Goal: Task Accomplishment & Management: Manage account settings

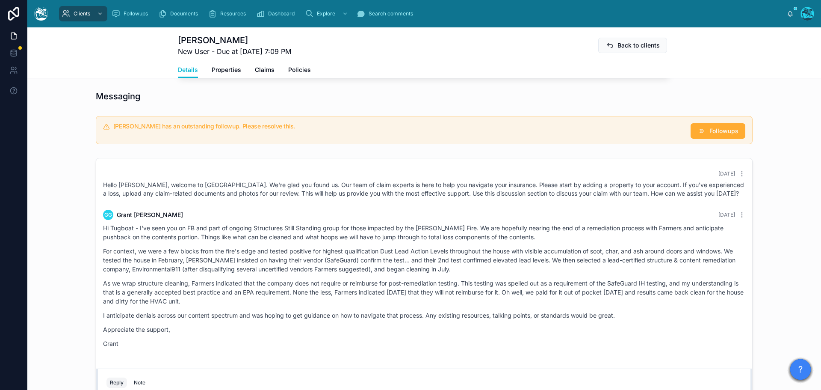
scroll to position [342, 0]
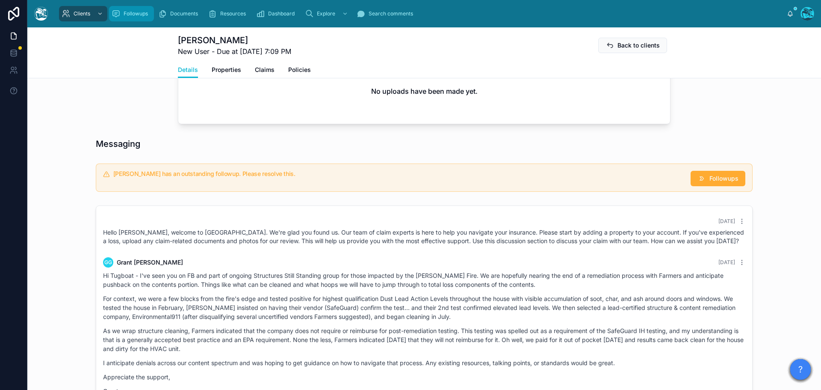
click at [130, 15] on span "Followups" at bounding box center [136, 13] width 24 height 7
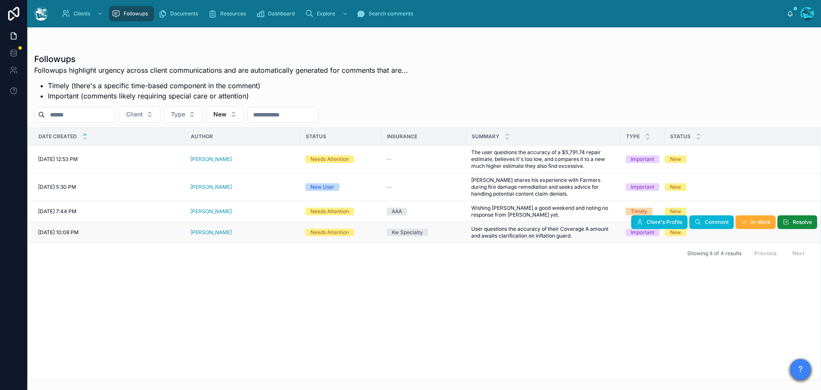
click at [222, 233] on div "[PERSON_NAME]" at bounding box center [242, 232] width 105 height 7
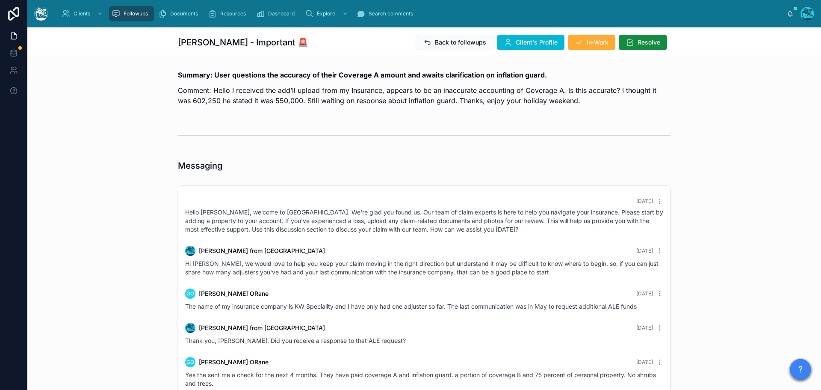
scroll to position [1768, 0]
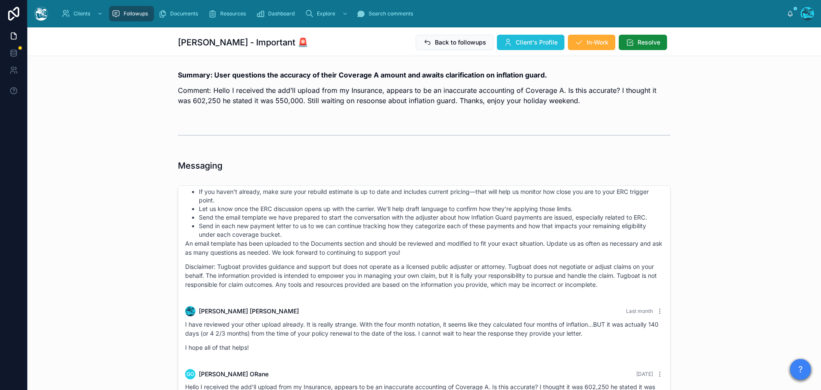
click at [536, 42] on span "Client's Profile" at bounding box center [537, 42] width 42 height 9
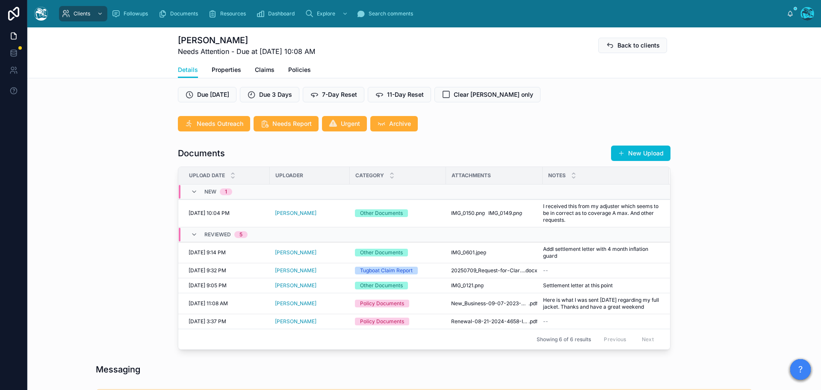
scroll to position [257, 0]
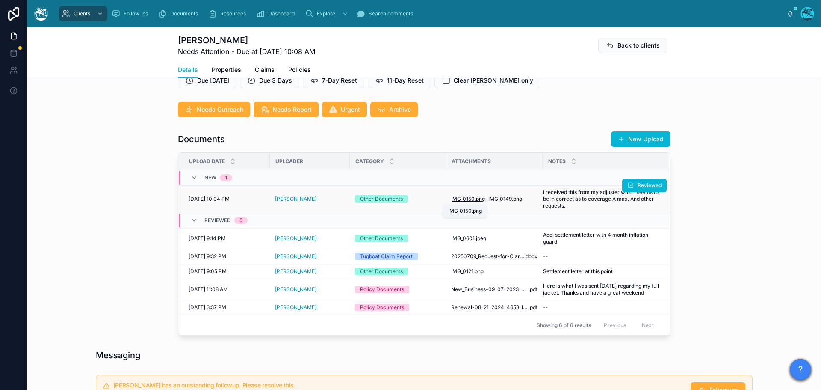
click at [463, 198] on span "IMG_0150" at bounding box center [463, 198] width 24 height 7
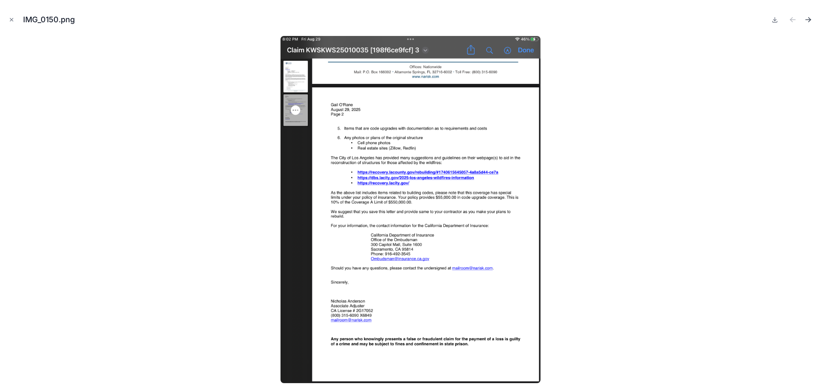
click at [808, 18] on icon "Next file" at bounding box center [808, 19] width 9 height 9
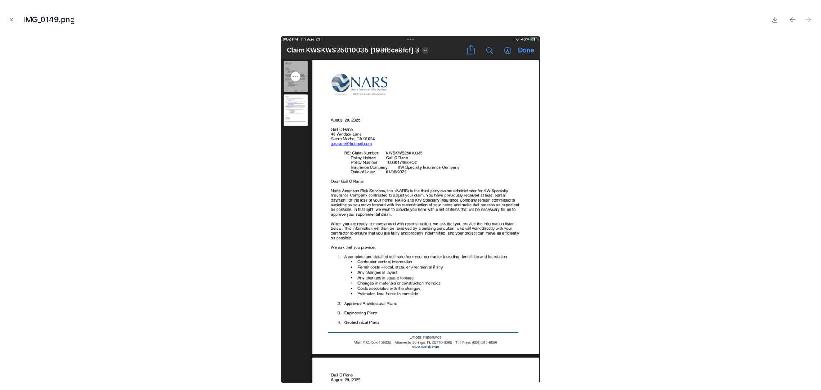
click at [9, 19] on icon "Close modal" at bounding box center [12, 20] width 6 height 6
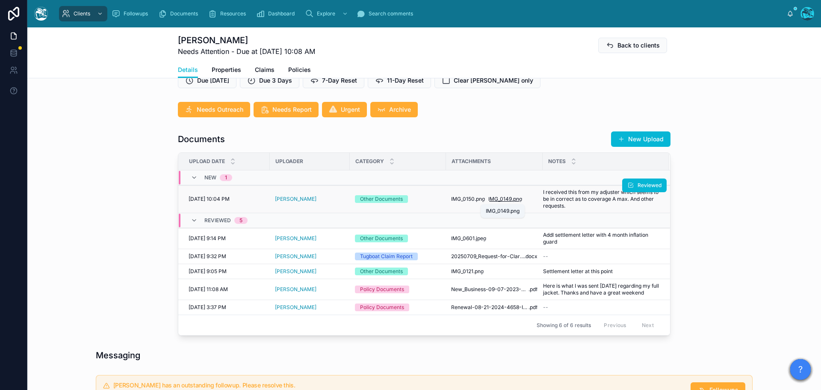
click at [506, 197] on span "IMG_0149" at bounding box center [500, 198] width 24 height 7
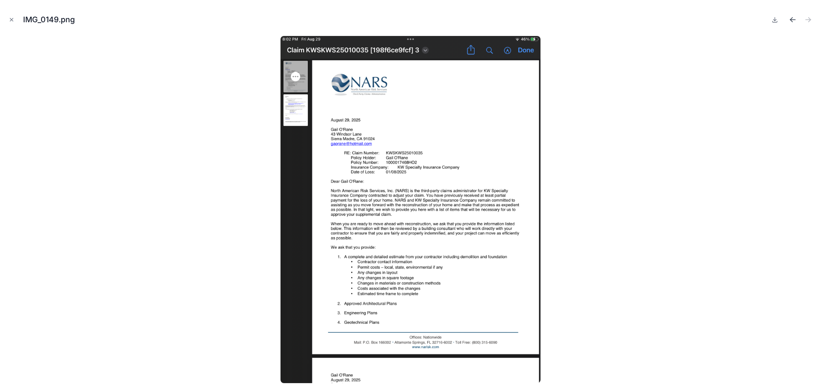
click at [795, 18] on icon "Previous file" at bounding box center [793, 19] width 9 height 9
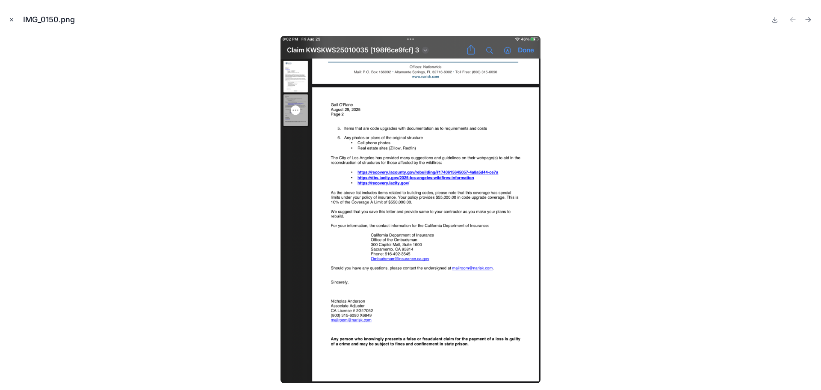
click at [11, 19] on icon "Close modal" at bounding box center [11, 19] width 3 height 3
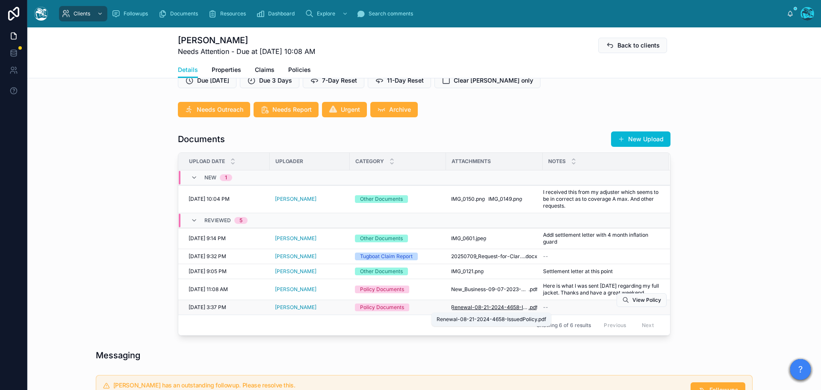
click at [507, 306] on span "Renewal-08-21-2024-4658-IssuedPolicy" at bounding box center [489, 307] width 77 height 7
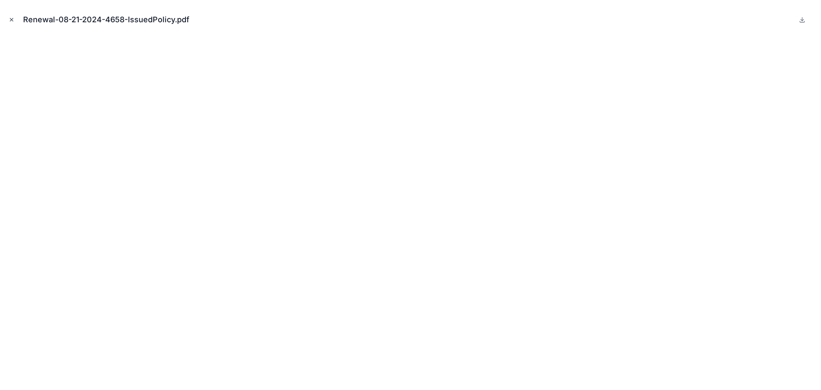
click at [11, 18] on icon "Close modal" at bounding box center [12, 20] width 6 height 6
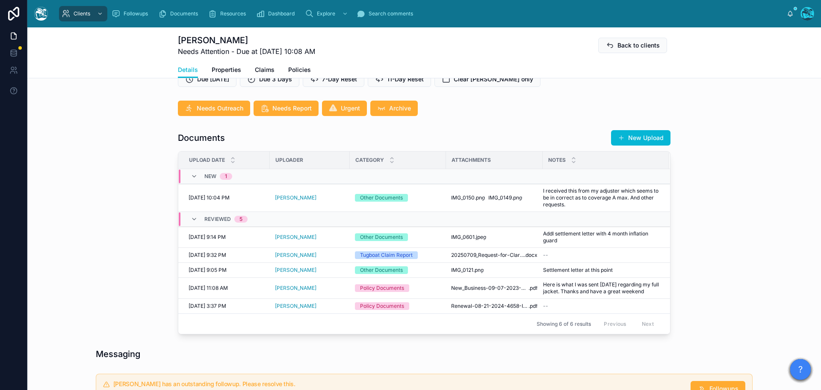
scroll to position [257, 0]
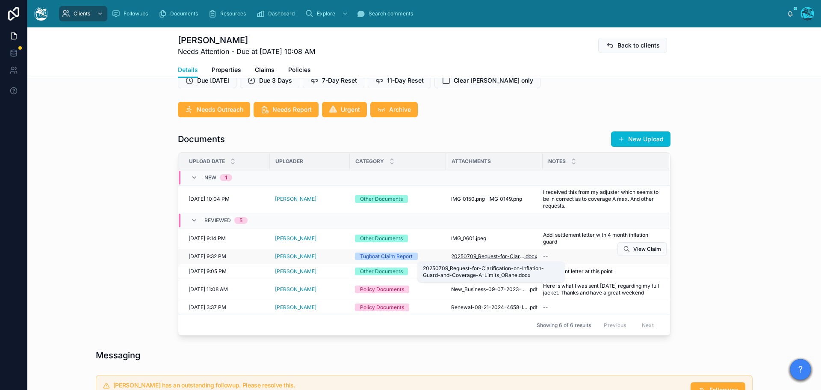
click at [486, 256] on span "20250709_Request-for-Clarification-on-Inflation-Guard-and-Coverage-A-Limits_ORa…" at bounding box center [487, 256] width 73 height 7
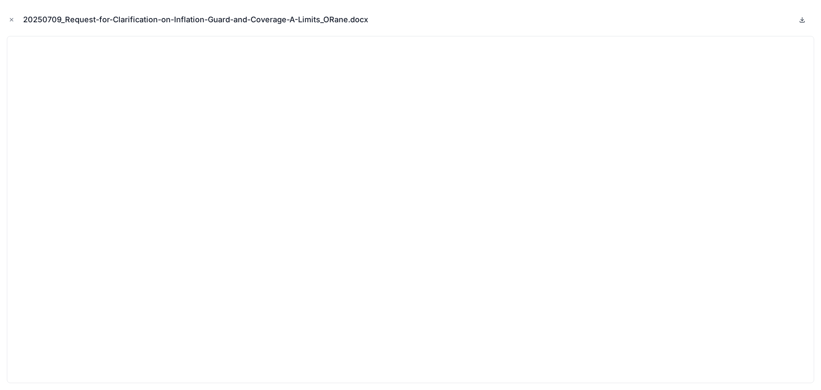
click at [802, 19] on icon at bounding box center [802, 19] width 7 height 7
drag, startPoint x: 10, startPoint y: 19, endPoint x: 27, endPoint y: 30, distance: 20.6
click at [10, 19] on icon "Close modal" at bounding box center [12, 20] width 6 height 6
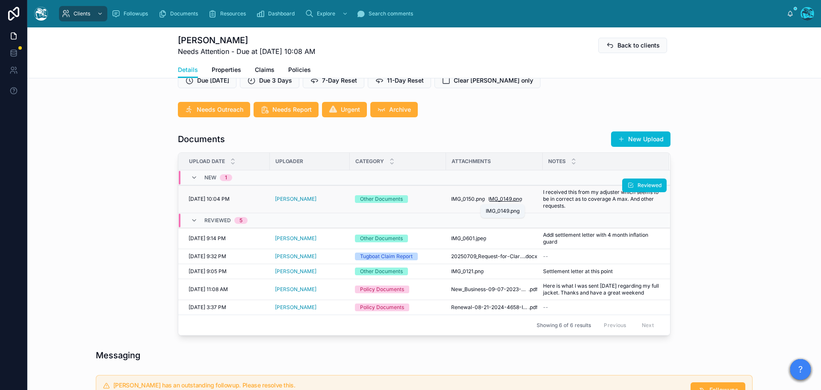
click at [502, 198] on span "IMG_0149" at bounding box center [500, 198] width 24 height 7
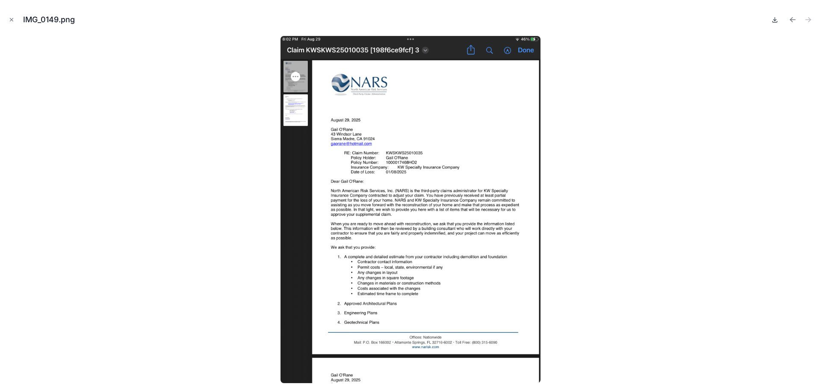
click at [773, 18] on icon at bounding box center [775, 19] width 7 height 7
click at [792, 18] on icon "Previous file" at bounding box center [791, 19] width 2 height 2
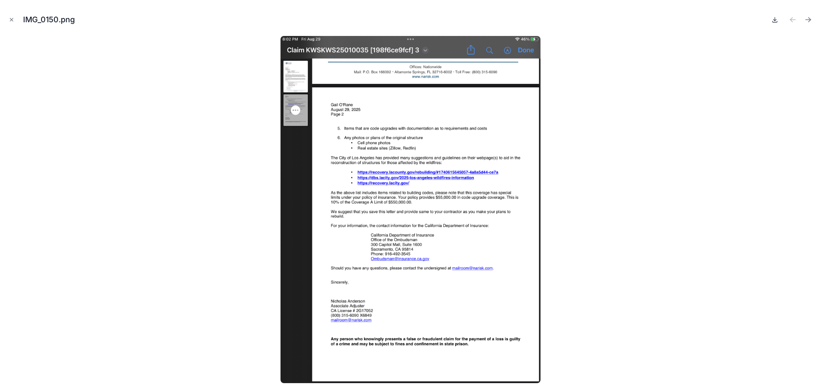
click at [774, 19] on icon at bounding box center [775, 19] width 7 height 7
click at [13, 18] on icon "Close modal" at bounding box center [11, 19] width 3 height 3
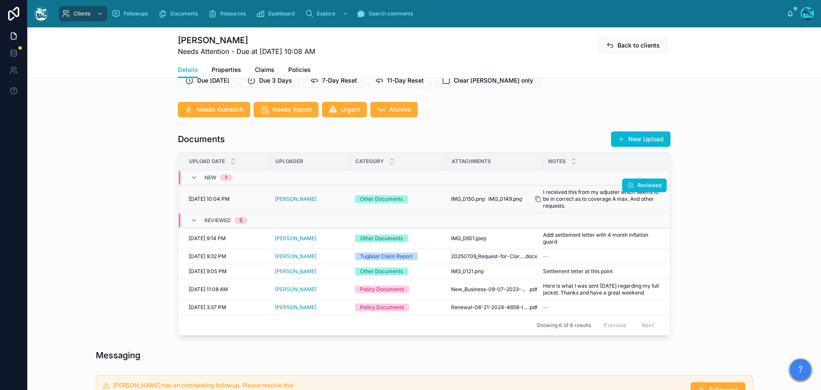
click at [537, 199] on icon at bounding box center [538, 198] width 7 height 7
click at [648, 184] on span "Reviewed" at bounding box center [650, 185] width 24 height 7
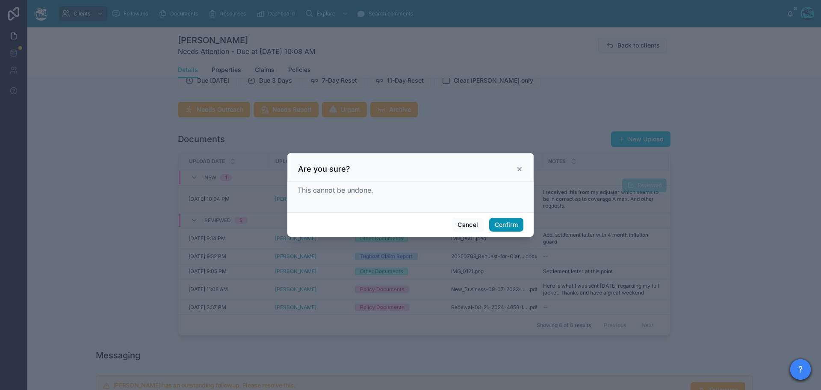
drag, startPoint x: 506, startPoint y: 224, endPoint x: 541, endPoint y: 223, distance: 34.2
click at [506, 223] on button "Confirm" at bounding box center [506, 225] width 34 height 14
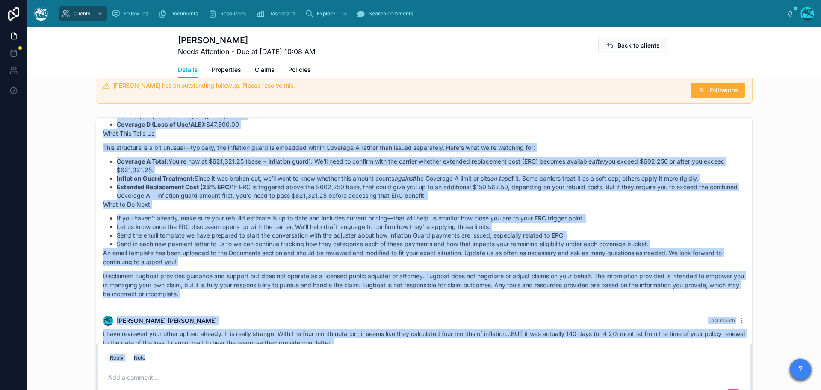
scroll to position [1610, 0]
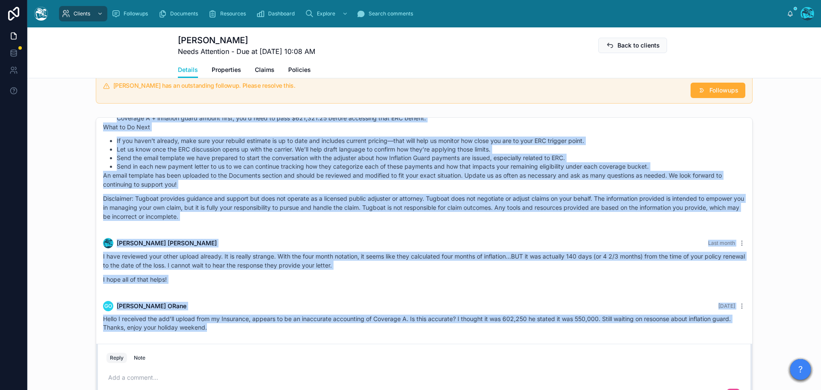
drag, startPoint x: 457, startPoint y: 185, endPoint x: 442, endPoint y: 329, distance: 144.9
copy div "Loremi Dolor Sita conse Adip elitsed, Doei! Tempor inc utla etdoloremagna. Aliq…"
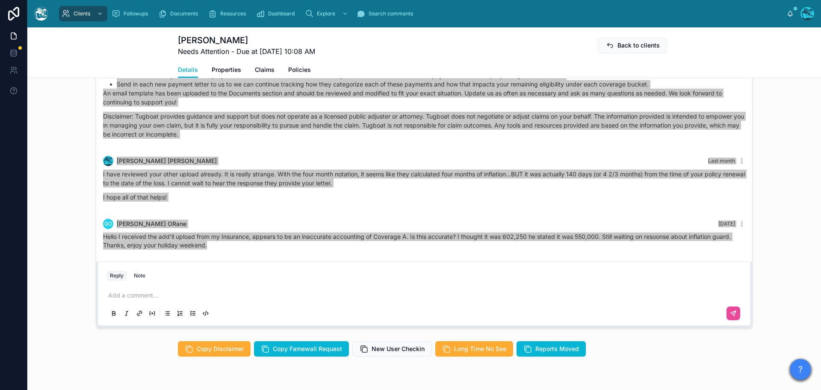
scroll to position [642, 0]
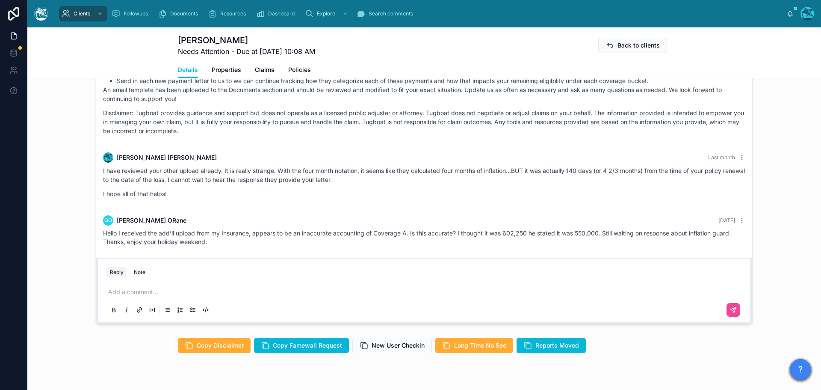
click at [157, 291] on p at bounding box center [426, 291] width 636 height 9
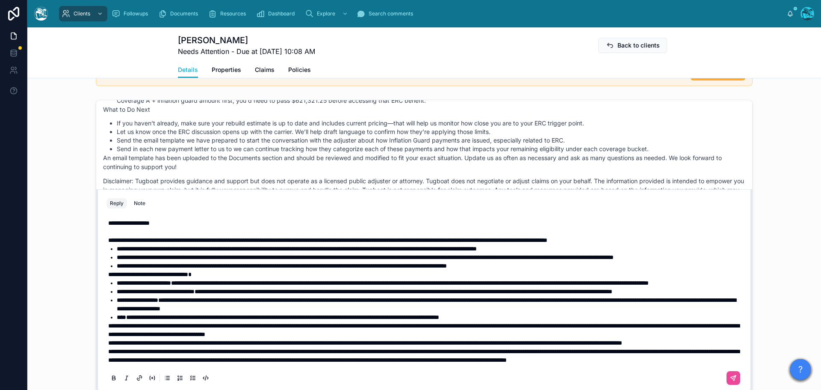
scroll to position [27, 0]
click at [108, 348] on span "**********" at bounding box center [423, 355] width 631 height 15
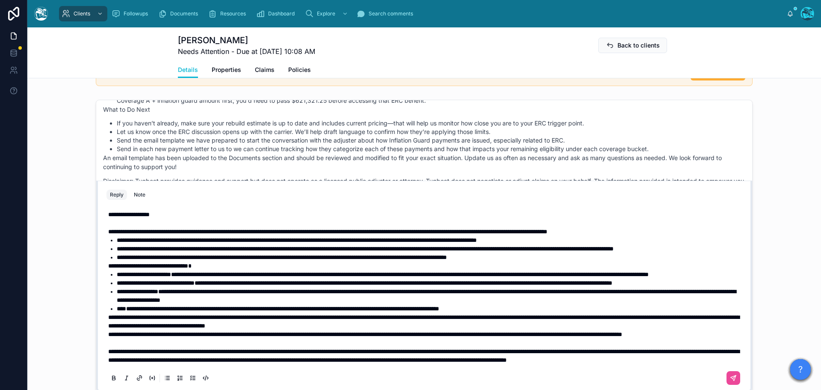
click at [108, 331] on span "**********" at bounding box center [365, 334] width 514 height 6
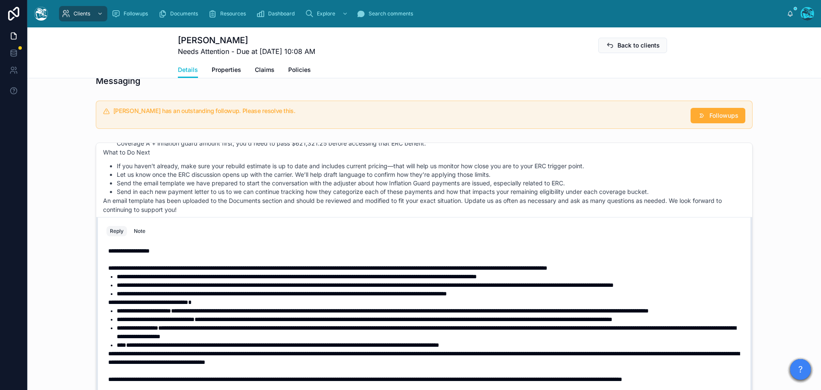
scroll to position [43, 0]
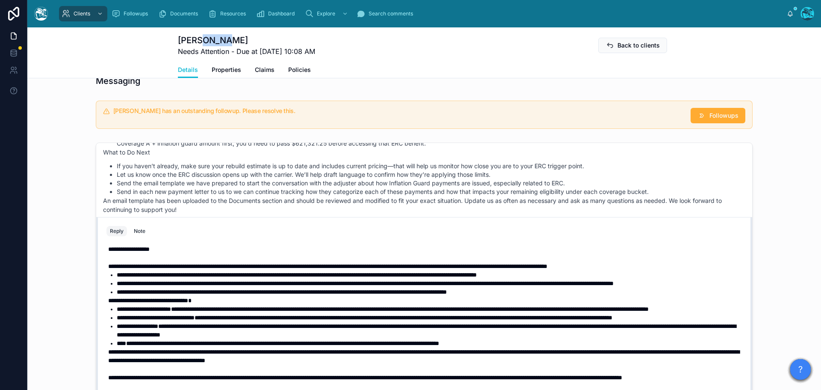
drag, startPoint x: 219, startPoint y: 40, endPoint x: 193, endPoint y: 41, distance: 26.1
click at [192, 41] on h1 "[PERSON_NAME]" at bounding box center [246, 40] width 137 height 12
copy h1 "ORane"
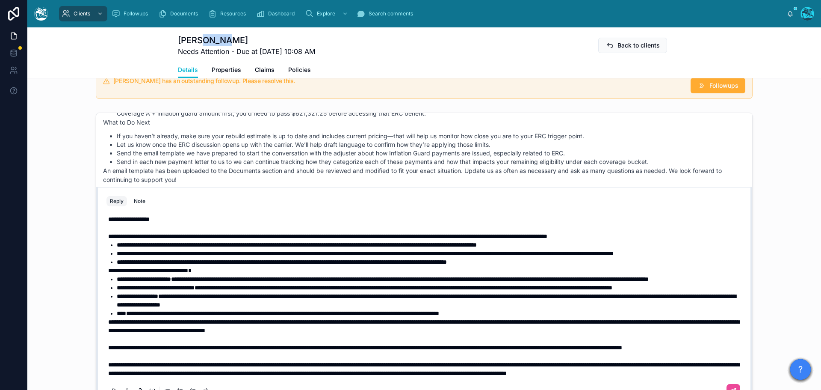
scroll to position [574, 0]
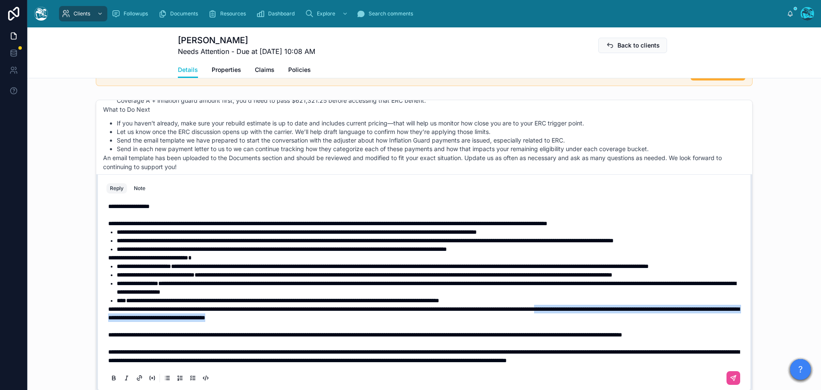
drag, startPoint x: 422, startPoint y: 299, endPoint x: 658, endPoint y: 293, distance: 235.8
click at [658, 305] on p "**********" at bounding box center [426, 313] width 636 height 17
click at [428, 306] on span "**********" at bounding box center [423, 313] width 631 height 15
drag, startPoint x: 428, startPoint y: 301, endPoint x: 457, endPoint y: 280, distance: 36.2
click at [428, 306] on span "**********" at bounding box center [423, 313] width 631 height 15
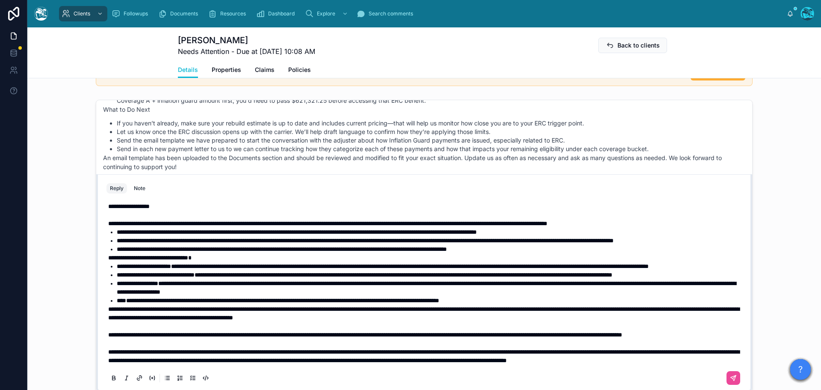
click at [501, 305] on p "**********" at bounding box center [426, 313] width 636 height 17
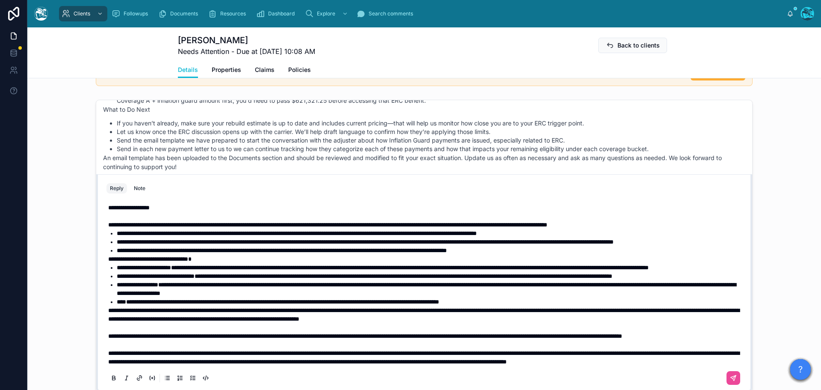
scroll to position [0, 0]
click at [730, 379] on icon at bounding box center [733, 377] width 7 height 7
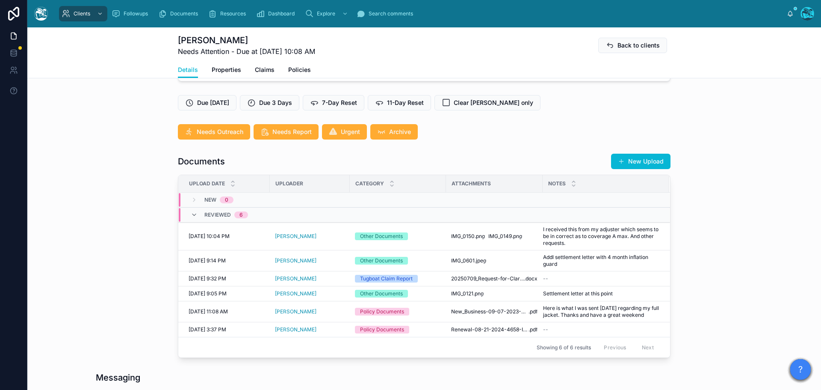
scroll to position [234, 0]
click at [643, 159] on button "New Upload" at bounding box center [640, 161] width 59 height 15
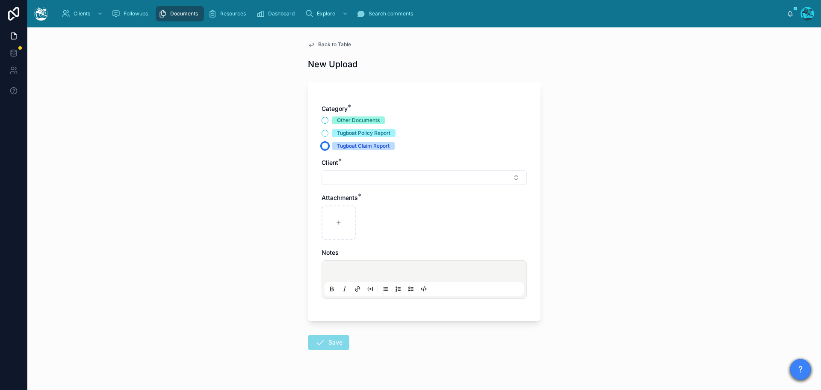
click at [322, 145] on button "Tugboat Claim Report" at bounding box center [325, 145] width 7 height 7
click at [333, 179] on button "Select Button" at bounding box center [424, 177] width 205 height 15
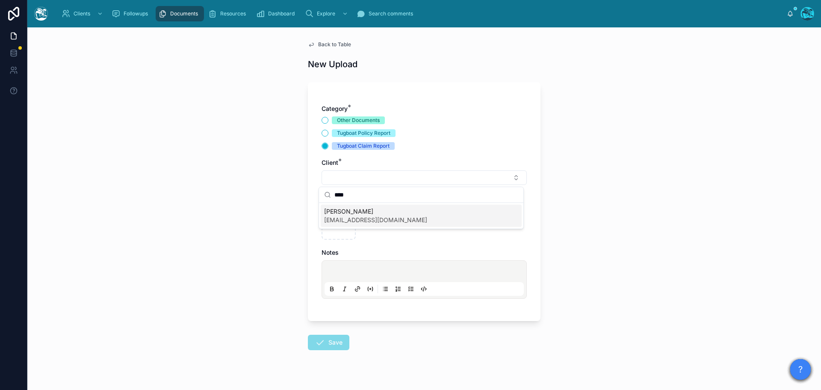
drag, startPoint x: 352, startPoint y: 192, endPoint x: 322, endPoint y: 195, distance: 29.6
click at [322, 195] on div "****" at bounding box center [421, 195] width 204 height 16
type input "*****"
click at [331, 212] on span "[PERSON_NAME]" at bounding box center [375, 211] width 103 height 9
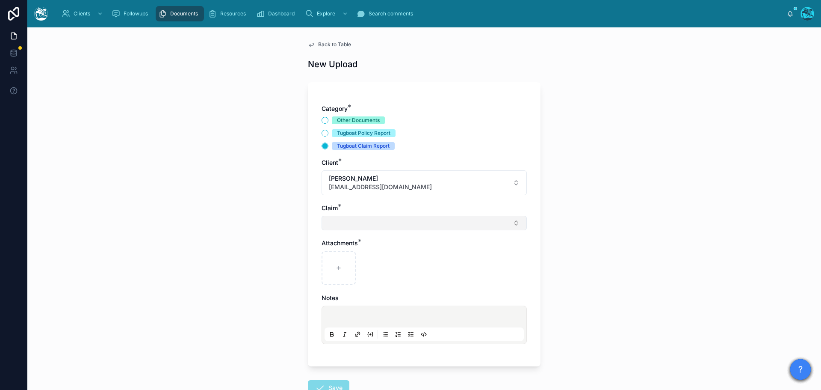
click at [328, 226] on button "Select Button" at bounding box center [424, 223] width 205 height 15
click at [330, 253] on span "wildfire loss" at bounding box center [340, 256] width 33 height 9
click at [330, 267] on div at bounding box center [339, 269] width 34 height 34
type input "**********"
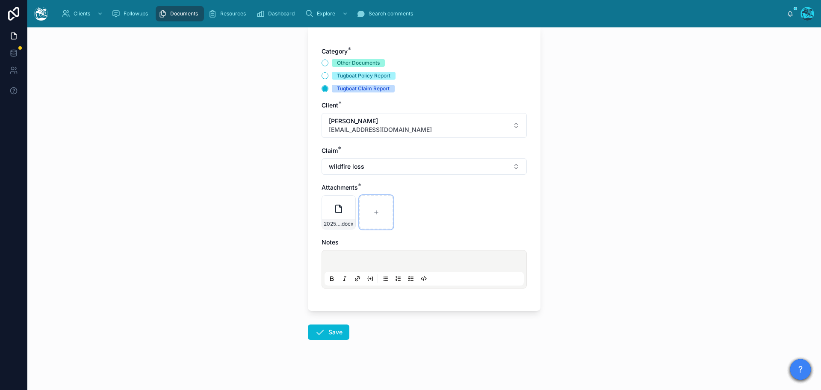
scroll to position [62, 0]
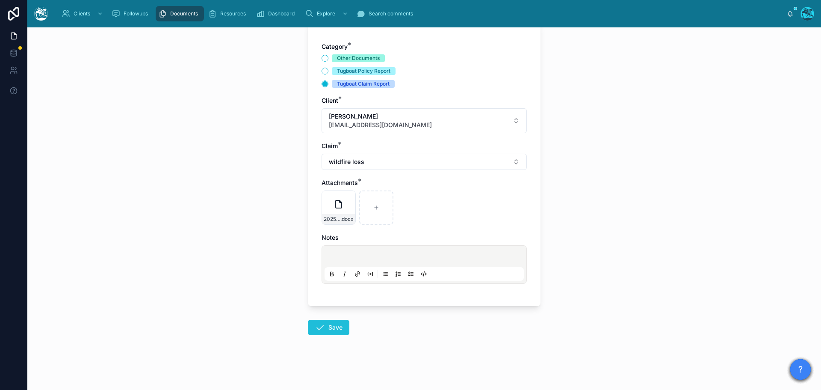
click at [317, 328] on icon at bounding box center [320, 327] width 10 height 10
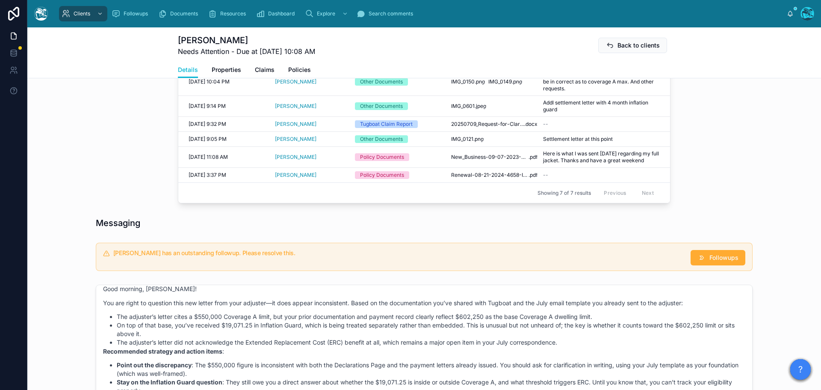
scroll to position [404, 0]
click at [711, 254] on span "Followups" at bounding box center [724, 257] width 29 height 9
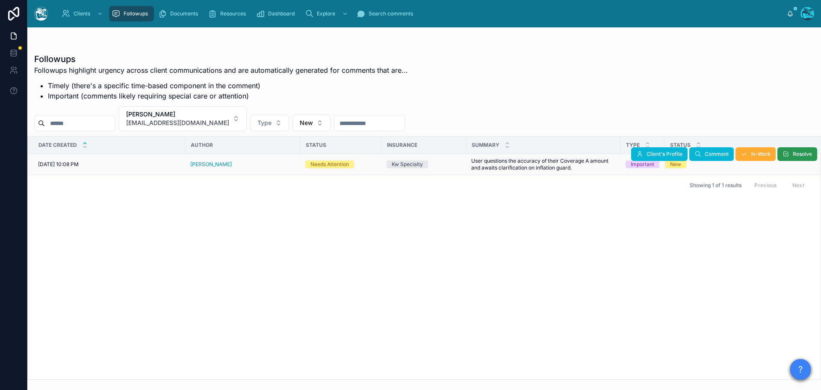
click at [789, 151] on icon at bounding box center [786, 154] width 7 height 7
click at [219, 120] on button "[PERSON_NAME] [PERSON_NAME][EMAIL_ADDRESS][DOMAIN_NAME]" at bounding box center [183, 118] width 128 height 25
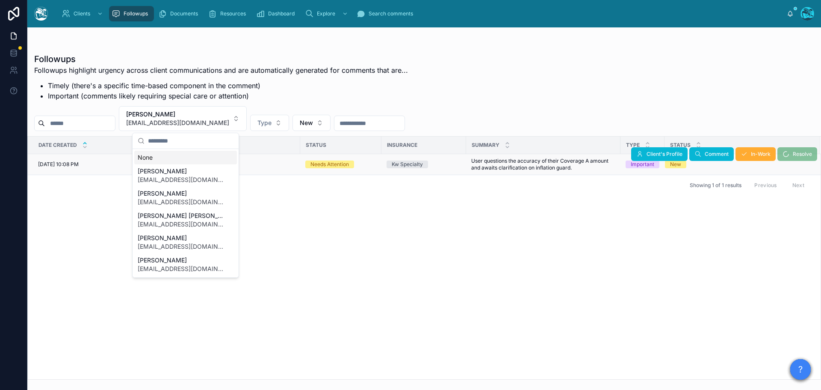
click at [148, 159] on div "None" at bounding box center [185, 158] width 103 height 14
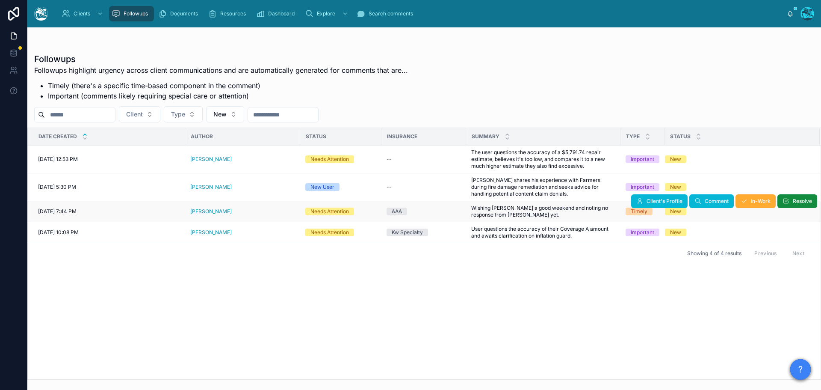
click at [229, 210] on div "[PERSON_NAME]" at bounding box center [242, 211] width 105 height 7
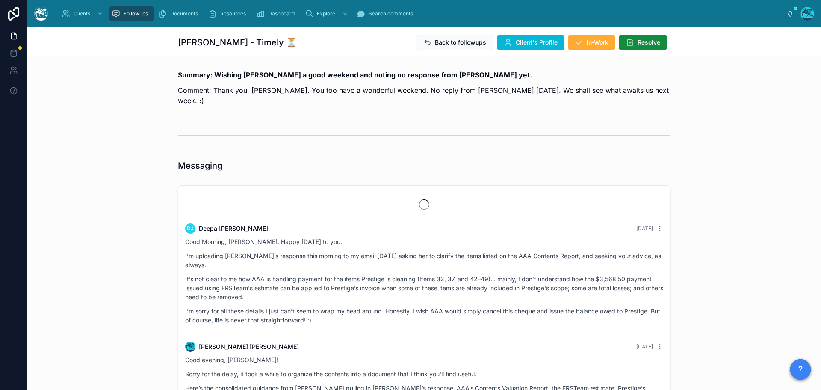
scroll to position [3122, 0]
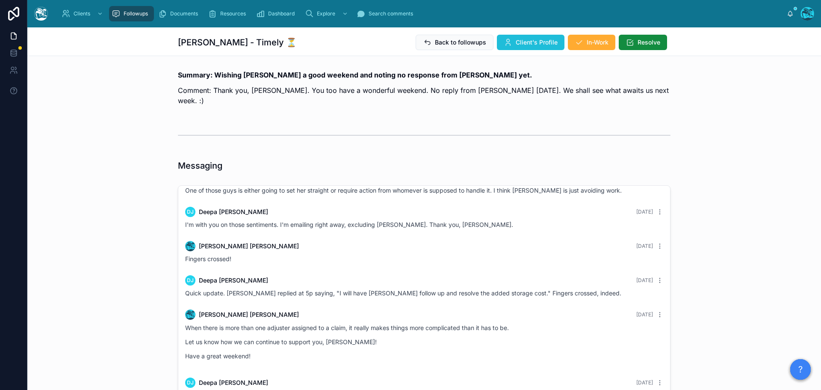
click at [534, 42] on span "Client's Profile" at bounding box center [537, 42] width 42 height 9
click at [516, 43] on span "Client's Profile" at bounding box center [537, 42] width 42 height 9
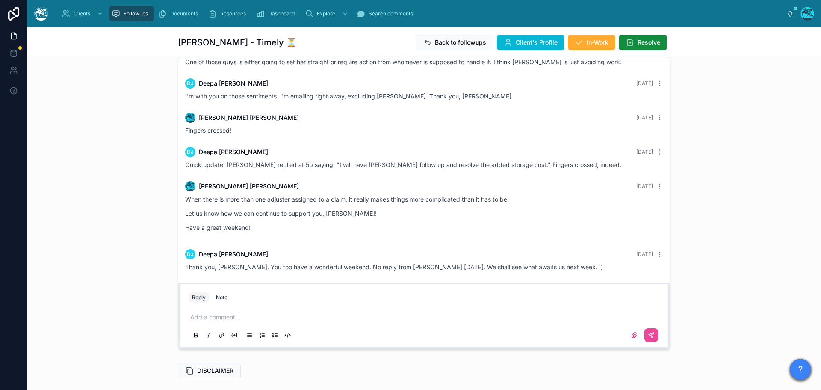
scroll to position [0, 0]
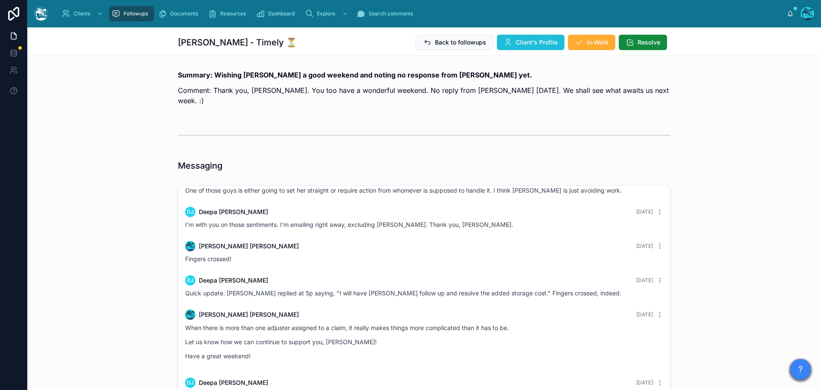
click at [527, 39] on span "Client's Profile" at bounding box center [537, 42] width 42 height 9
click at [457, 41] on span "Back to followups" at bounding box center [460, 42] width 51 height 9
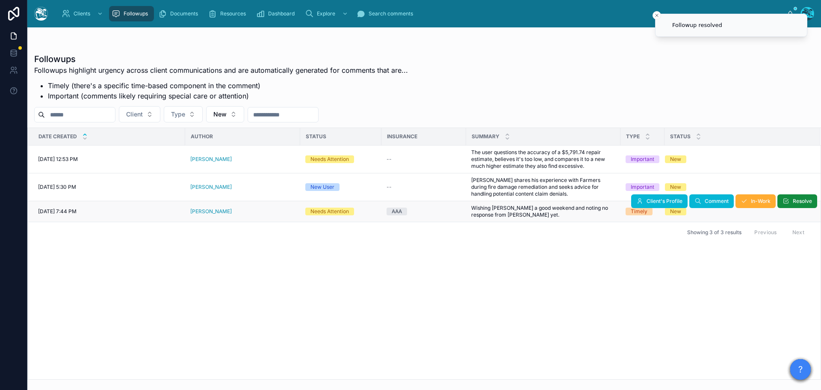
click at [235, 211] on div "[PERSON_NAME]" at bounding box center [242, 211] width 105 height 7
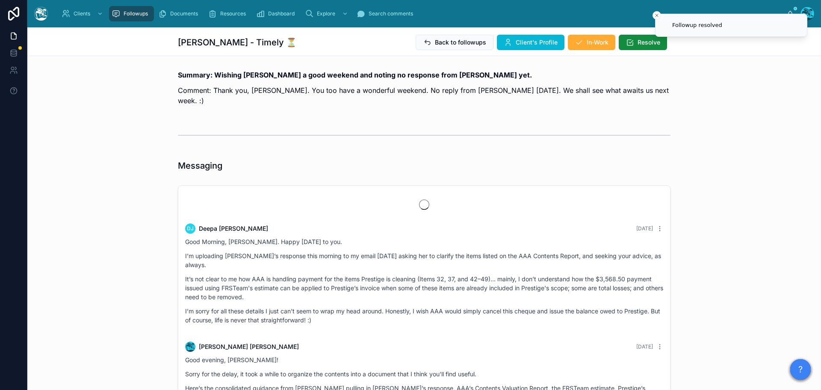
scroll to position [3122, 0]
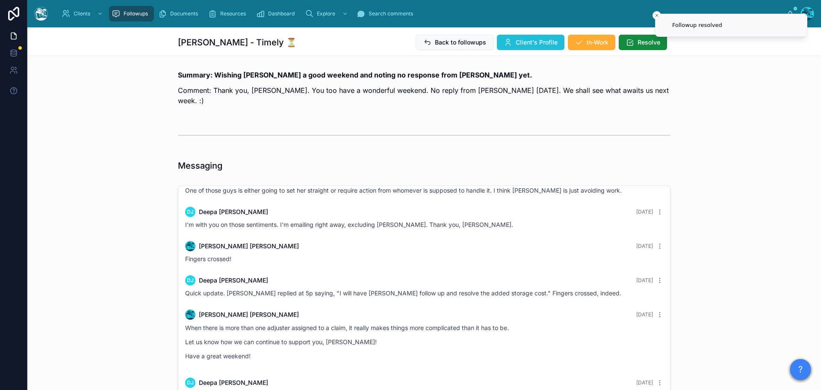
click at [533, 41] on span "Client's Profile" at bounding box center [537, 42] width 42 height 9
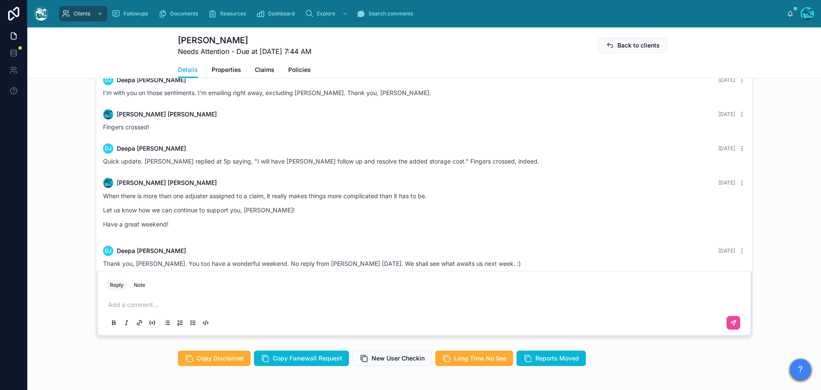
scroll to position [727, 0]
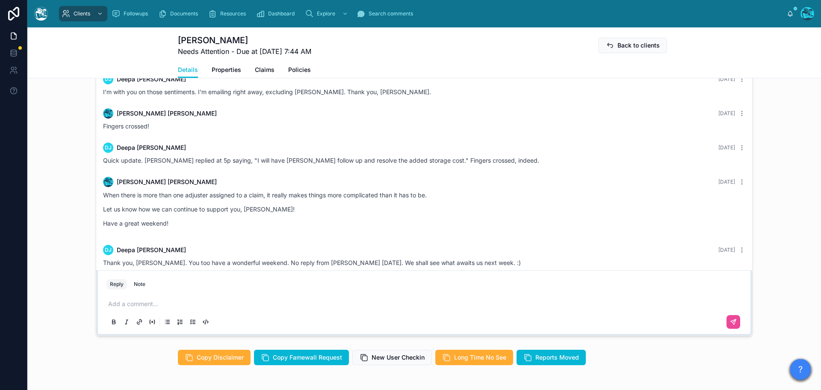
click at [131, 308] on p at bounding box center [426, 303] width 636 height 9
click at [731, 325] on icon at bounding box center [733, 321] width 7 height 7
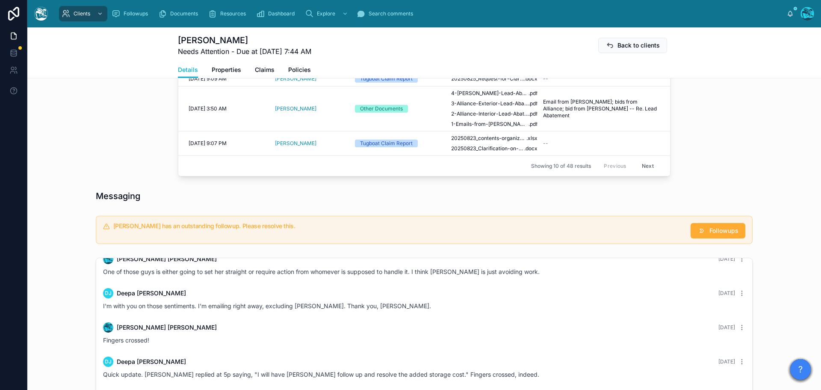
scroll to position [653, 0]
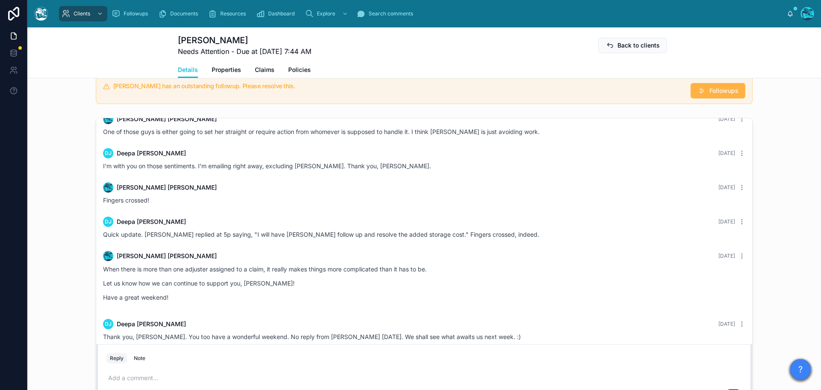
click at [717, 95] on span "Followups" at bounding box center [724, 90] width 29 height 9
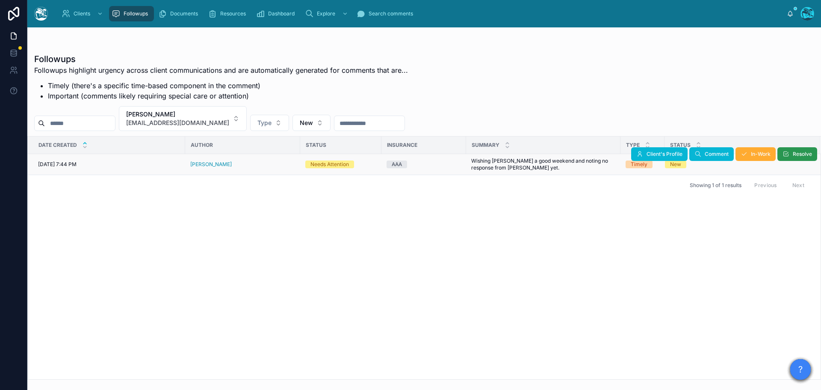
click at [793, 152] on span "Resolve" at bounding box center [802, 154] width 19 height 7
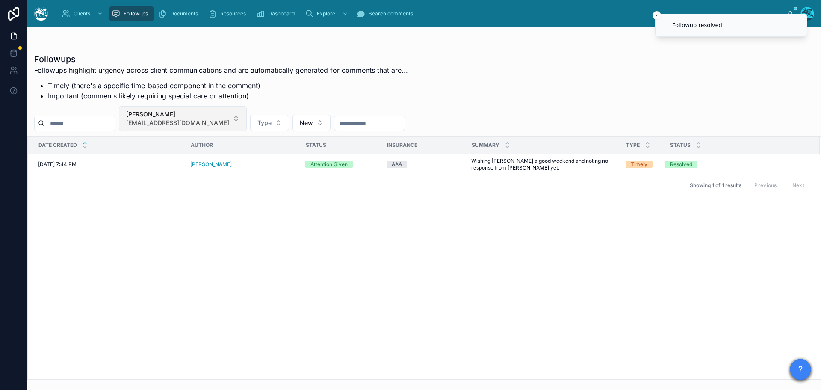
click at [229, 121] on button "[PERSON_NAME] [PERSON_NAME][EMAIL_ADDRESS][DOMAIN_NAME]" at bounding box center [183, 118] width 128 height 25
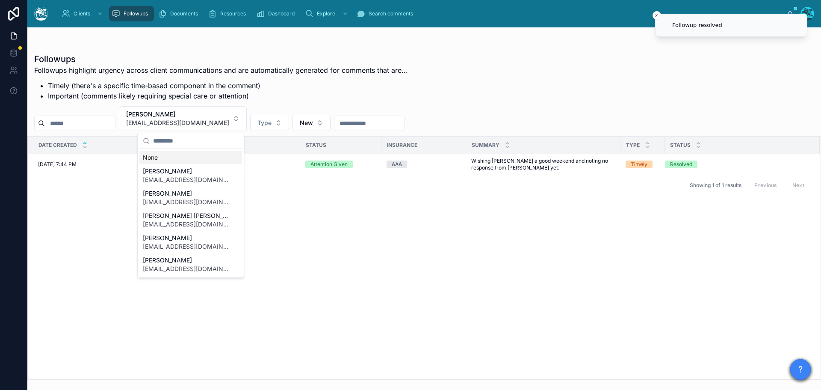
click at [154, 157] on div "None" at bounding box center [190, 158] width 103 height 14
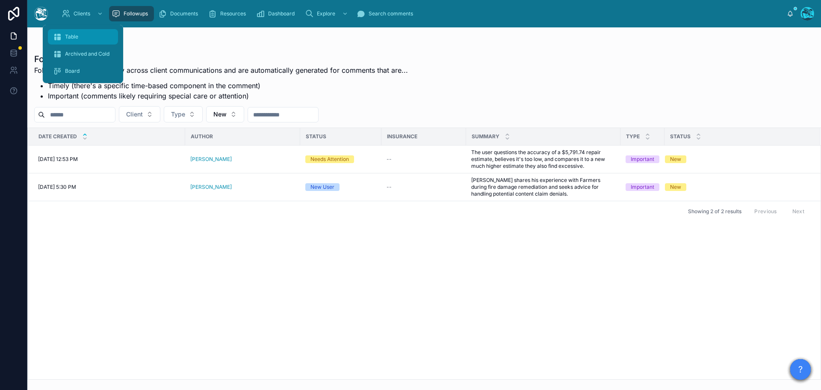
click at [71, 38] on span "Table" at bounding box center [71, 36] width 13 height 7
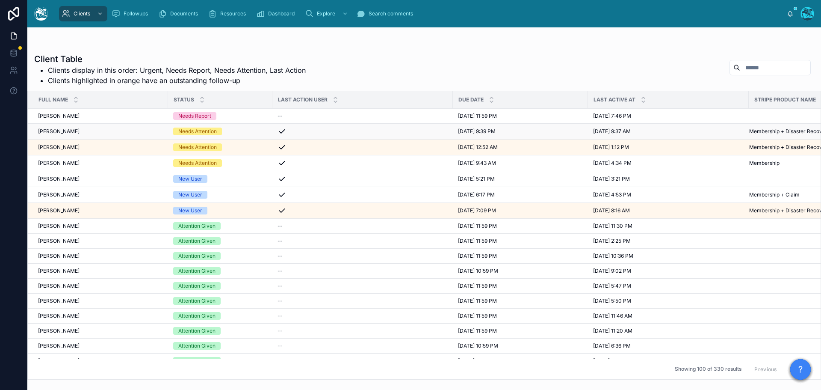
click at [234, 130] on div "Needs Attention" at bounding box center [220, 131] width 94 height 8
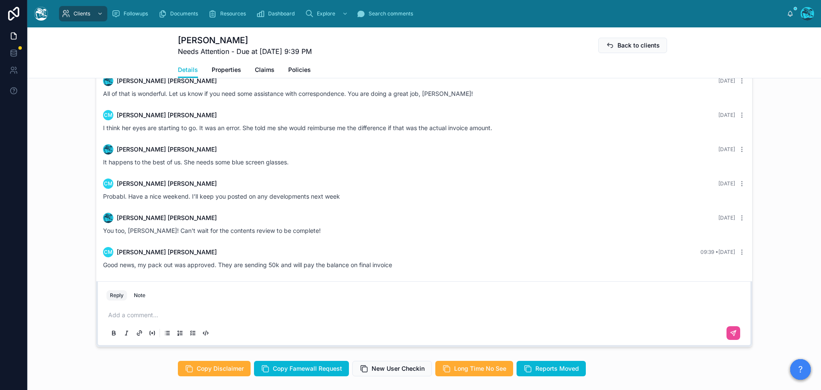
scroll to position [684, 0]
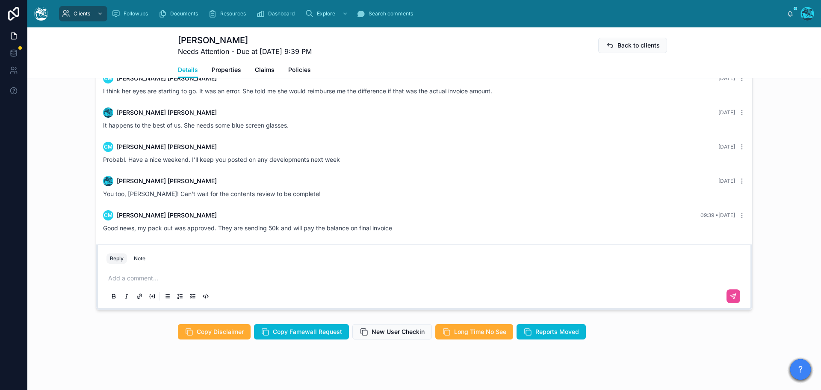
click at [142, 282] on p at bounding box center [426, 278] width 636 height 9
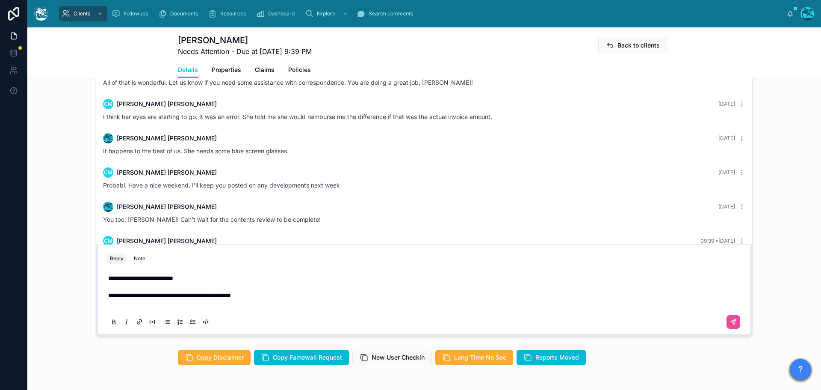
scroll to position [650, 0]
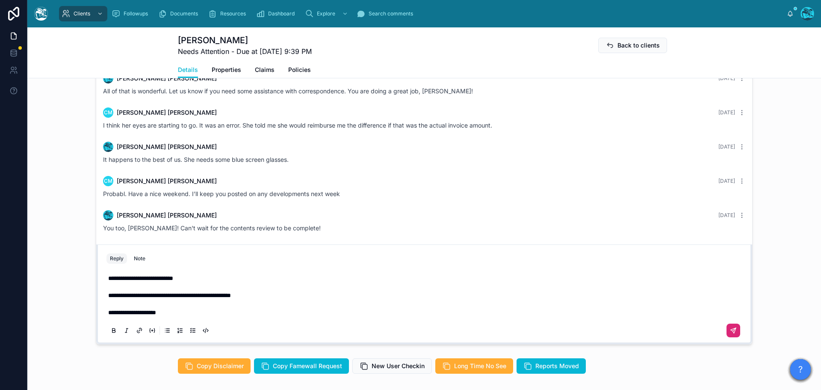
click at [730, 334] on icon at bounding box center [733, 330] width 7 height 7
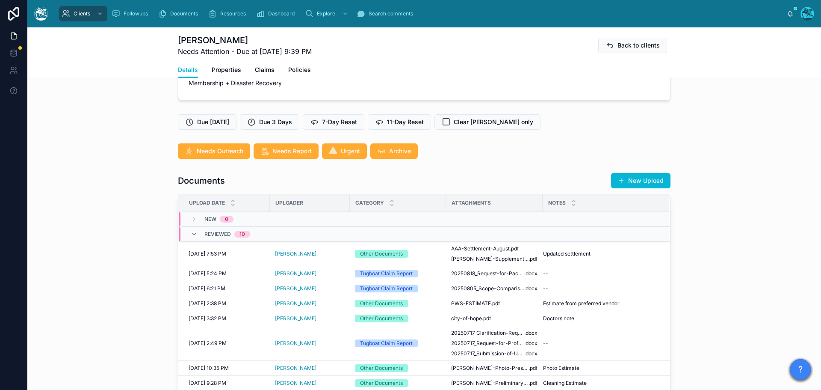
scroll to position [137, 0]
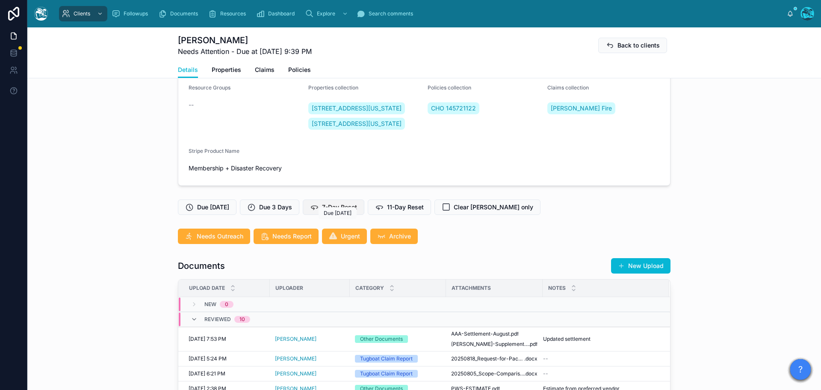
click at [340, 211] on span "7-Day Reset" at bounding box center [339, 207] width 35 height 9
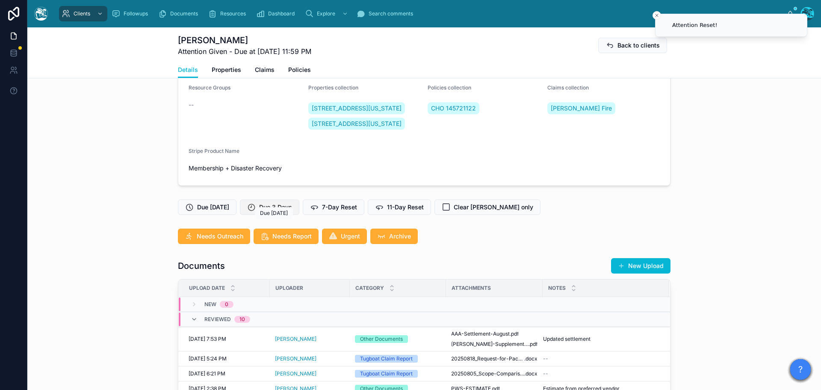
click at [278, 211] on span "Due 3 Days" at bounding box center [275, 207] width 33 height 9
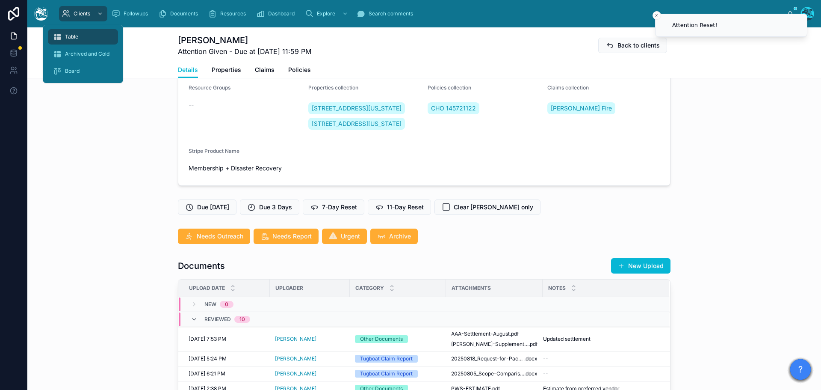
click at [68, 36] on span "Table" at bounding box center [71, 36] width 13 height 7
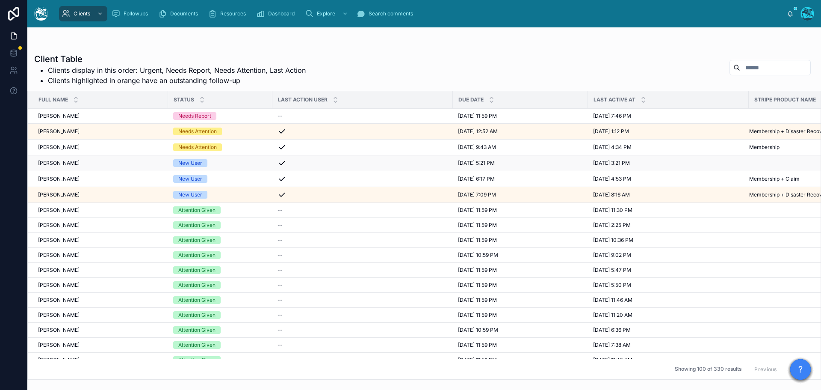
click at [224, 163] on div "New User" at bounding box center [220, 163] width 94 height 8
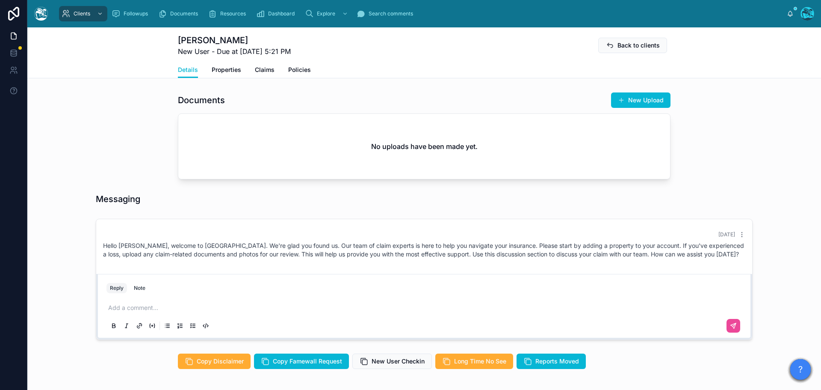
scroll to position [299, 0]
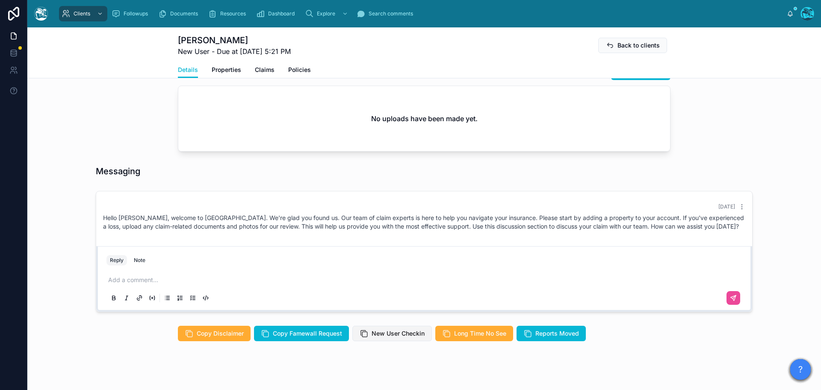
click at [400, 335] on span "New User Checkin" at bounding box center [398, 333] width 53 height 9
click at [162, 280] on p at bounding box center [426, 279] width 636 height 9
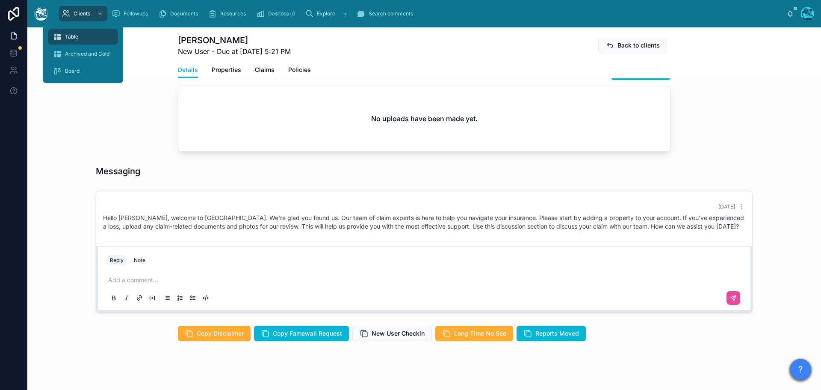
click at [78, 36] on span "Table" at bounding box center [71, 36] width 13 height 7
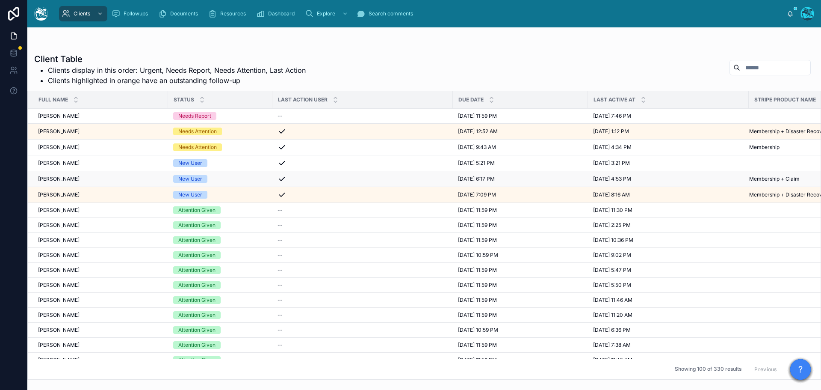
click at [218, 179] on div "New User" at bounding box center [220, 179] width 94 height 8
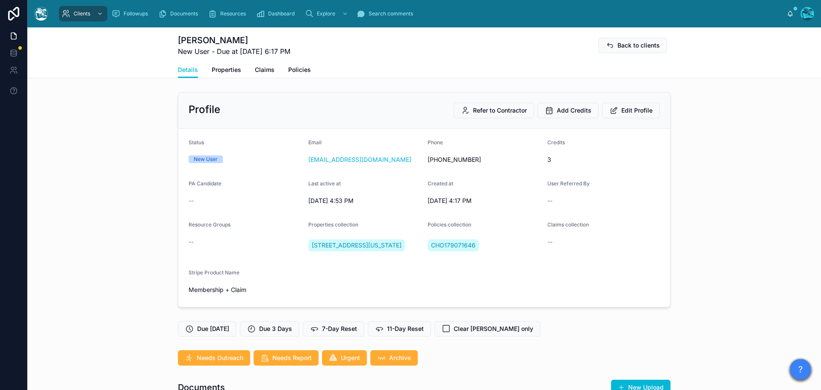
scroll to position [171, 0]
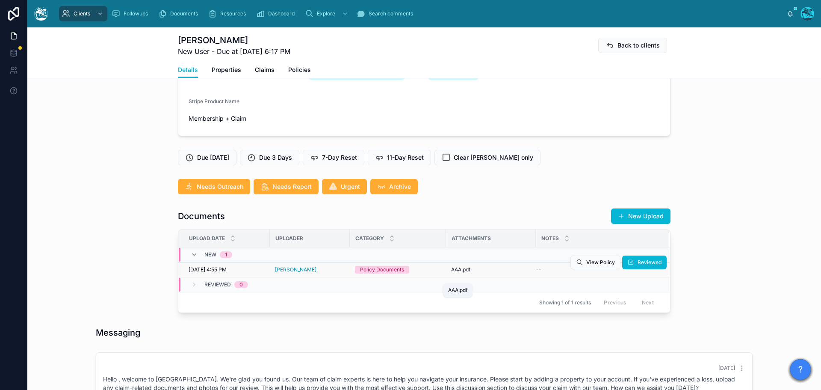
click at [462, 273] on span ".pdf" at bounding box center [466, 269] width 9 height 7
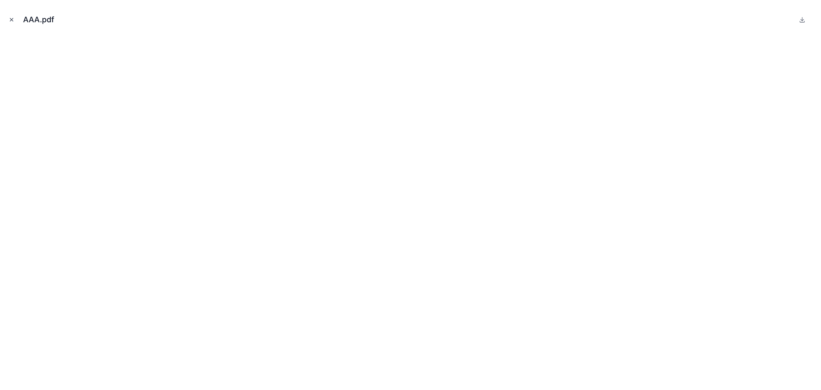
click at [9, 19] on icon "Close modal" at bounding box center [12, 20] width 6 height 6
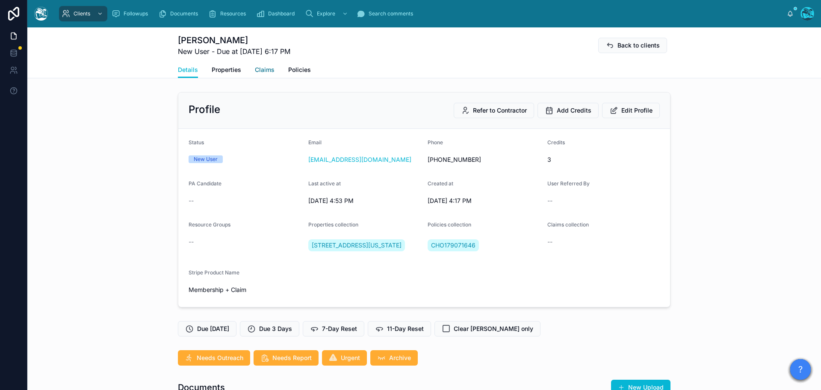
click at [258, 69] on span "Claims" at bounding box center [265, 69] width 20 height 9
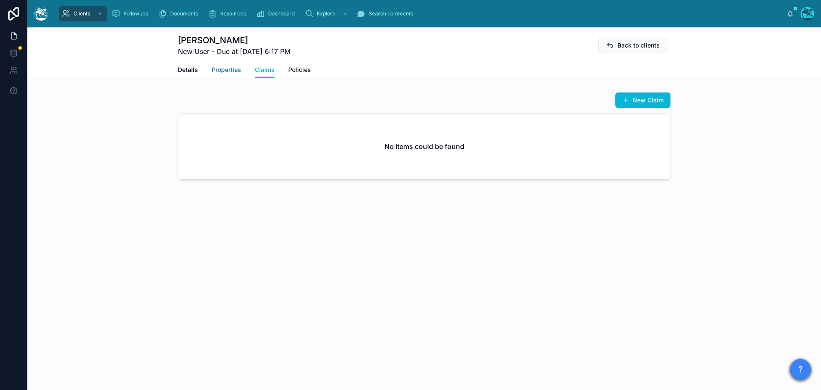
click at [223, 68] on span "Properties" at bounding box center [227, 69] width 30 height 9
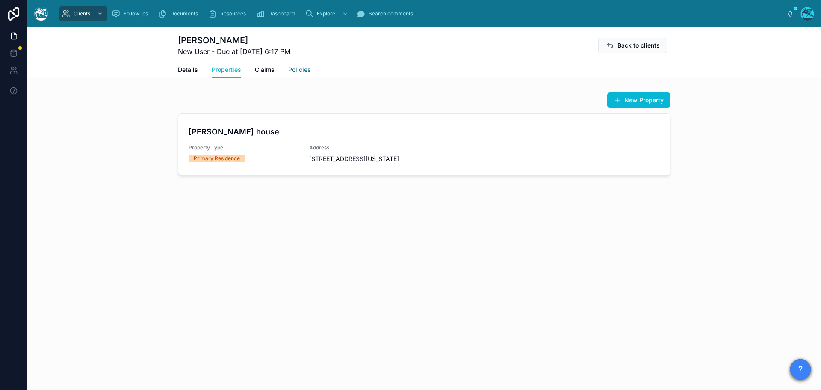
click at [293, 70] on span "Policies" at bounding box center [299, 69] width 23 height 9
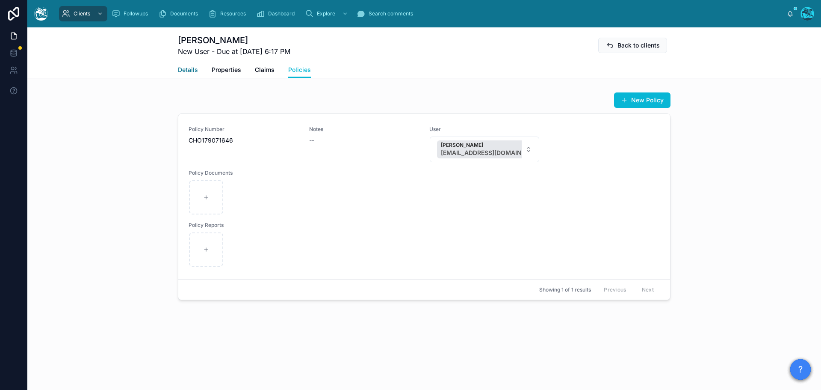
click at [184, 68] on span "Details" at bounding box center [188, 69] width 20 height 9
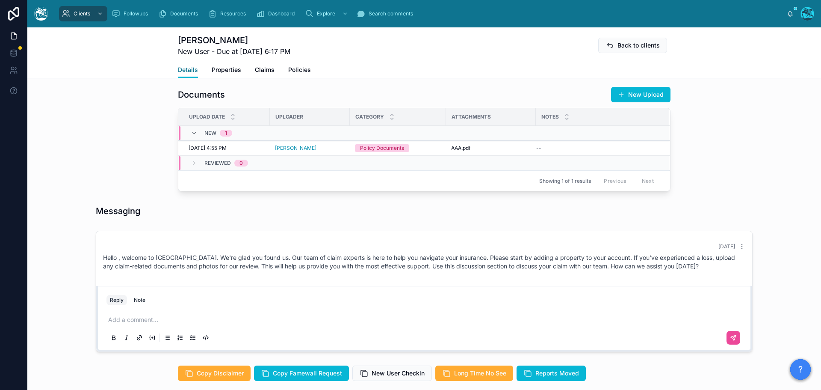
scroll to position [342, 0]
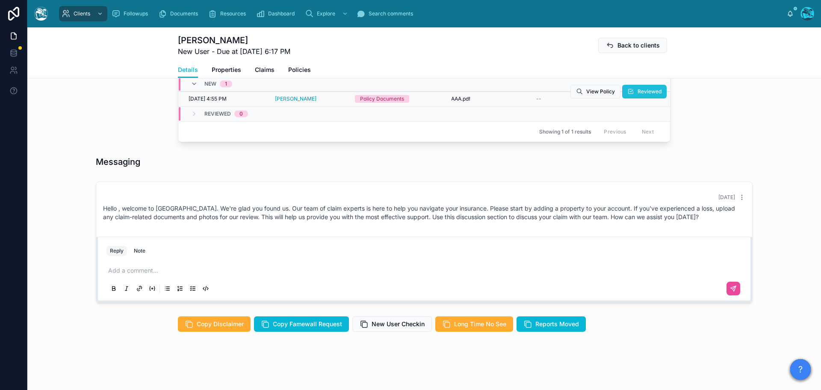
click at [639, 95] on span "Reviewed" at bounding box center [650, 91] width 24 height 7
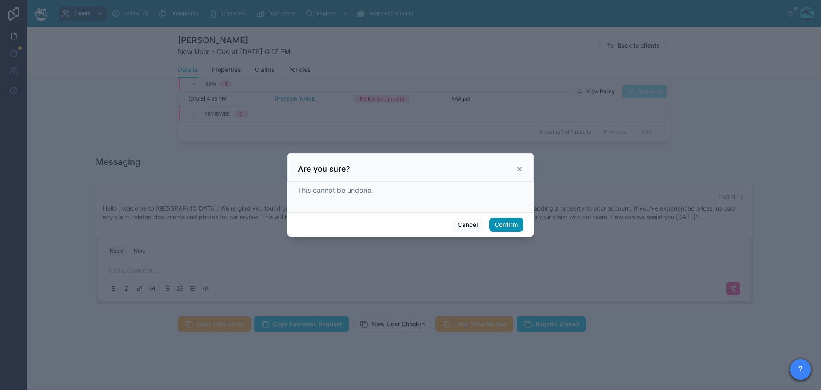
click at [508, 225] on button "Confirm" at bounding box center [506, 225] width 34 height 14
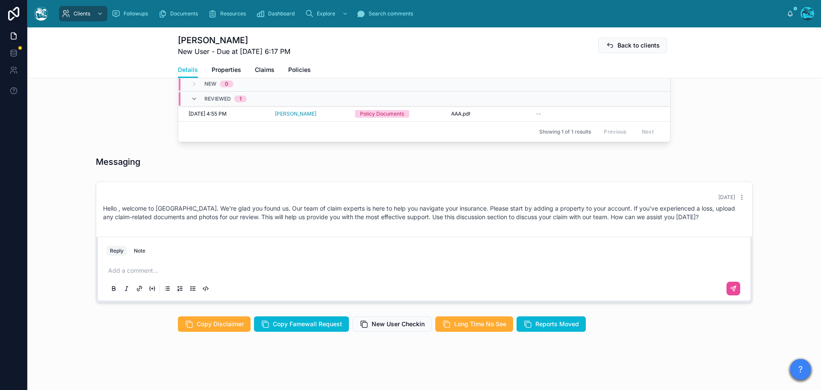
click at [140, 275] on p at bounding box center [426, 270] width 636 height 9
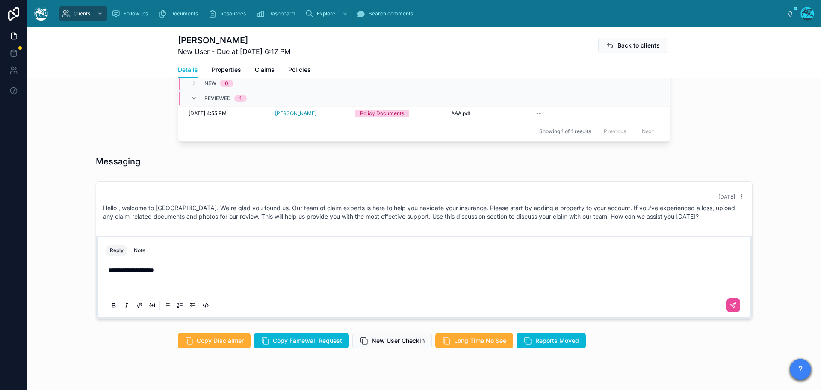
click at [182, 274] on p "**********" at bounding box center [426, 270] width 636 height 9
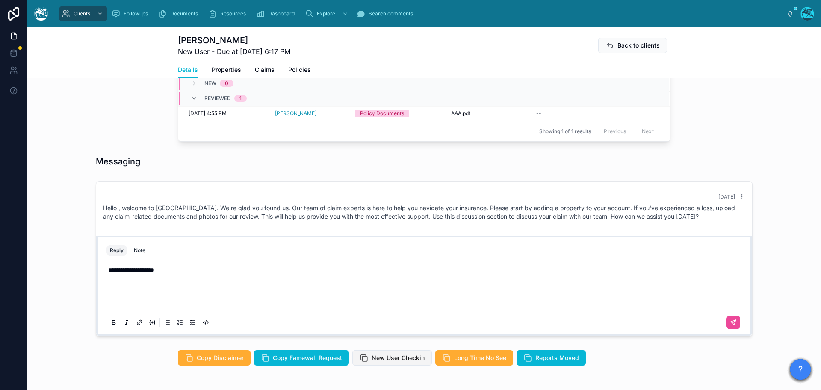
click at [378, 362] on span "New User Checkin" at bounding box center [398, 357] width 53 height 9
click at [158, 291] on p "**********" at bounding box center [426, 279] width 636 height 26
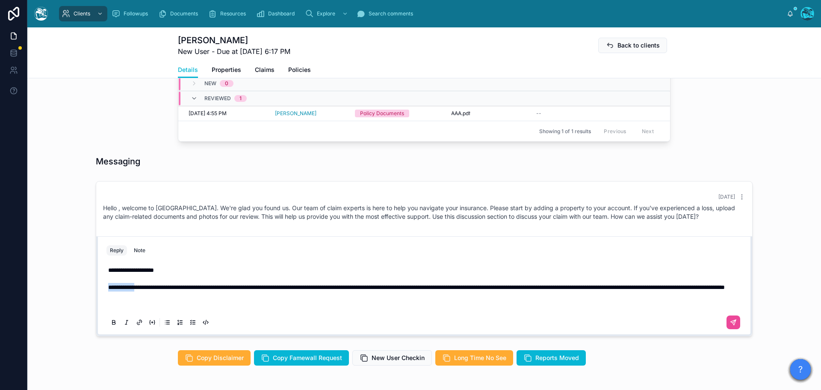
drag, startPoint x: 141, startPoint y: 296, endPoint x: 105, endPoint y: 295, distance: 36.0
click at [108, 290] on span "**********" at bounding box center [416, 287] width 617 height 6
click at [542, 290] on span "**********" at bounding box center [404, 287] width 593 height 6
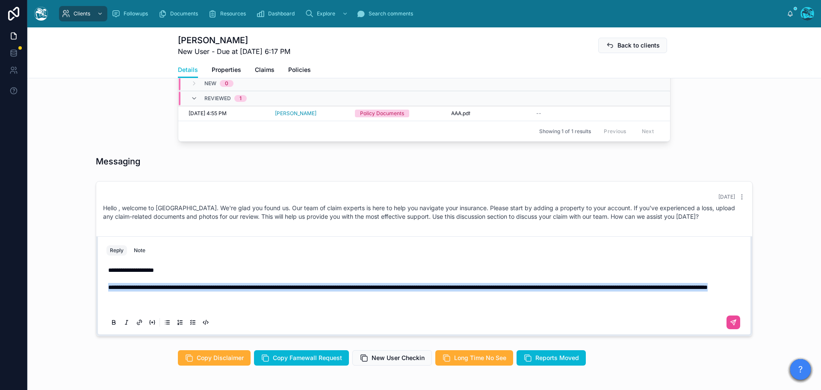
drag, startPoint x: 272, startPoint y: 303, endPoint x: 102, endPoint y: 294, distance: 170.1
click at [102, 294] on div "**********" at bounding box center [424, 295] width 646 height 77
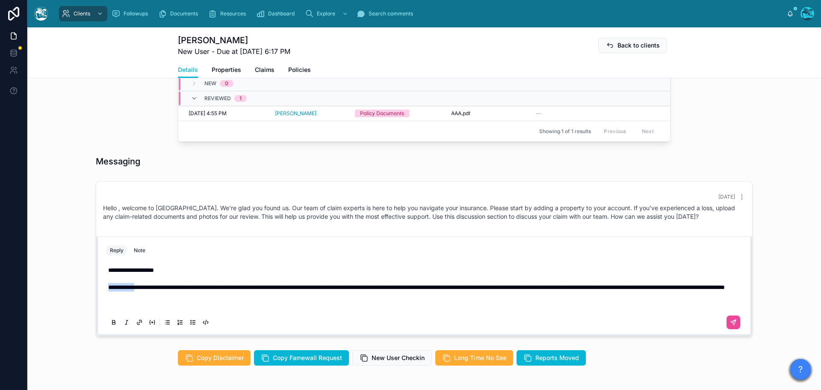
drag, startPoint x: 140, startPoint y: 295, endPoint x: 104, endPoint y: 293, distance: 35.5
click at [107, 293] on div "**********" at bounding box center [425, 295] width 636 height 70
click at [272, 291] on p "**********" at bounding box center [426, 279] width 636 height 26
click at [730, 326] on icon at bounding box center [733, 322] width 7 height 7
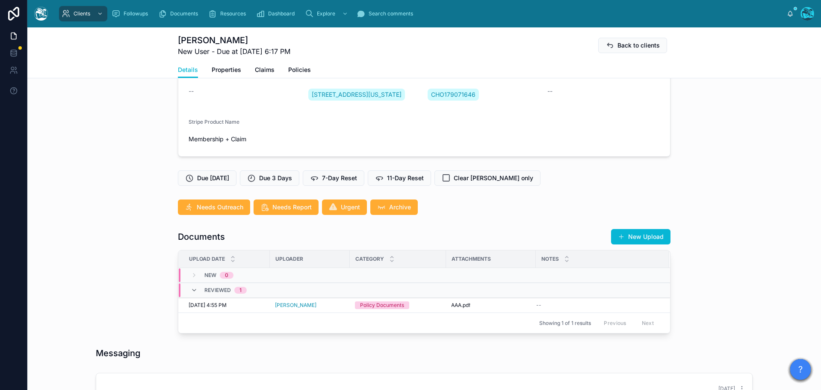
scroll to position [128, 0]
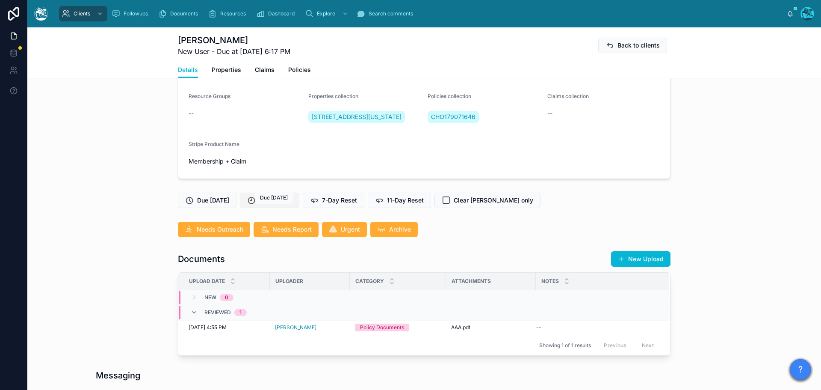
click at [286, 204] on span "Due 3 Days" at bounding box center [275, 200] width 33 height 9
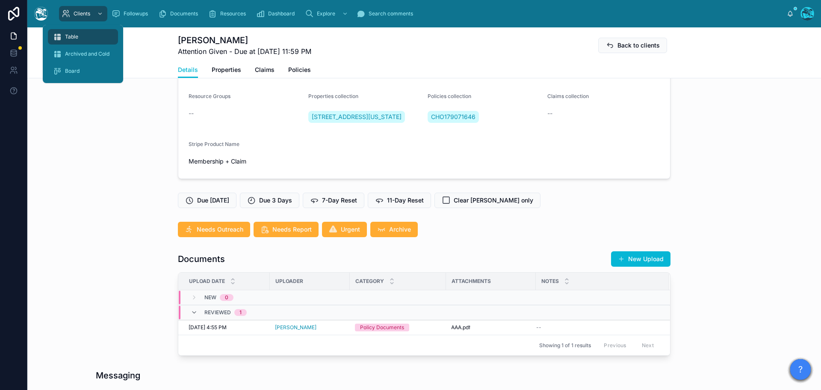
click at [73, 36] on span "Table" at bounding box center [71, 36] width 13 height 7
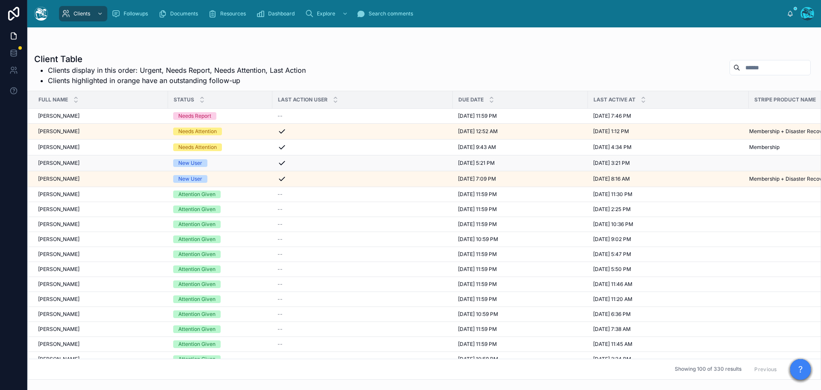
click at [214, 163] on div "New User" at bounding box center [220, 163] width 94 height 8
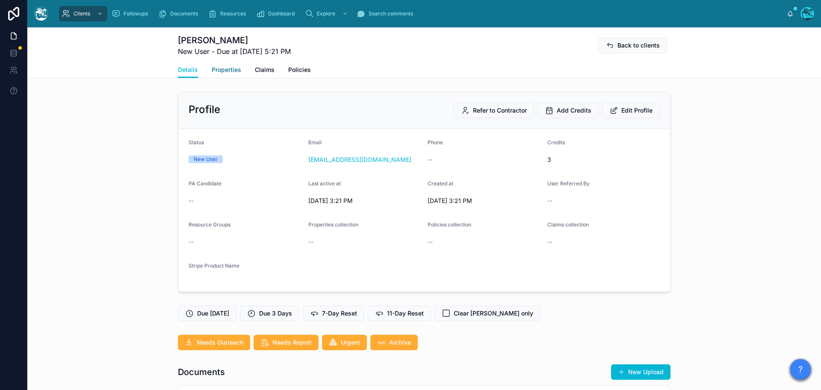
click at [219, 68] on span "Properties" at bounding box center [227, 69] width 30 height 9
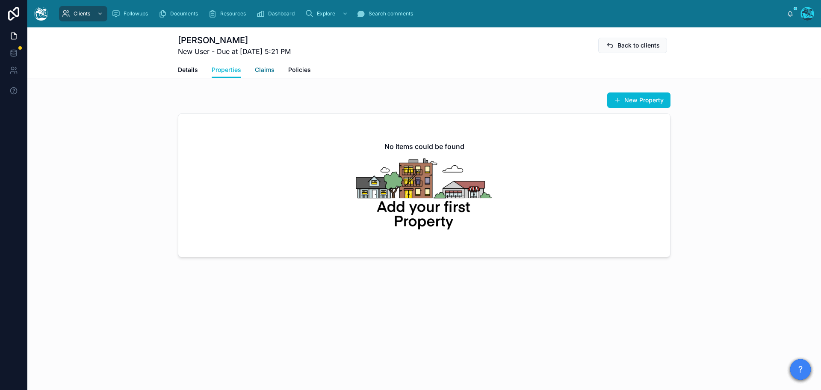
click at [261, 67] on span "Claims" at bounding box center [265, 69] width 20 height 9
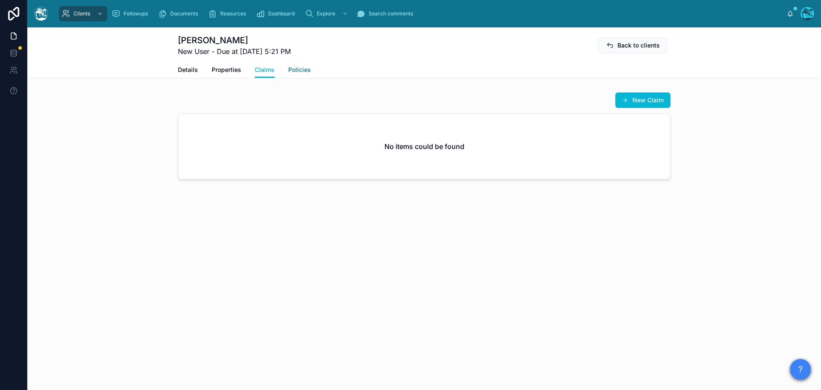
click at [304, 68] on span "Policies" at bounding box center [299, 69] width 23 height 9
click at [186, 68] on span "Details" at bounding box center [188, 69] width 20 height 9
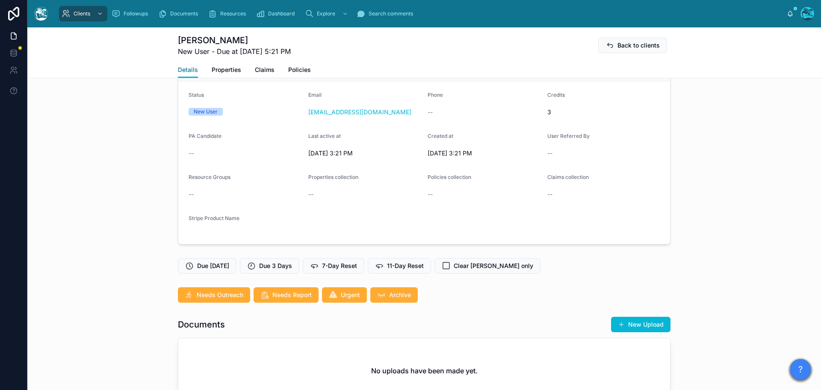
scroll to position [43, 0]
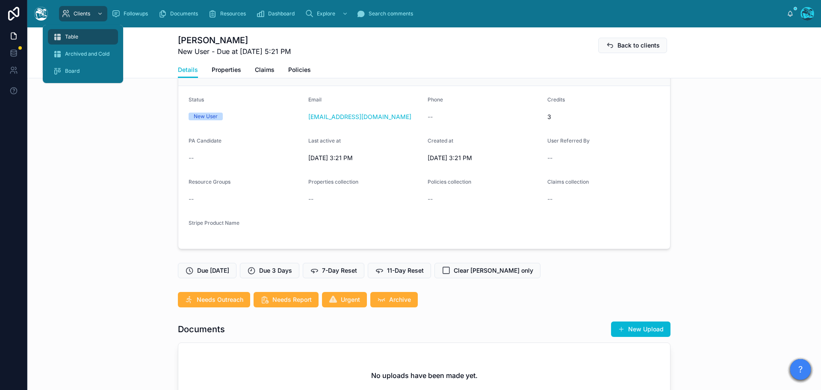
click at [73, 35] on span "Table" at bounding box center [71, 36] width 13 height 7
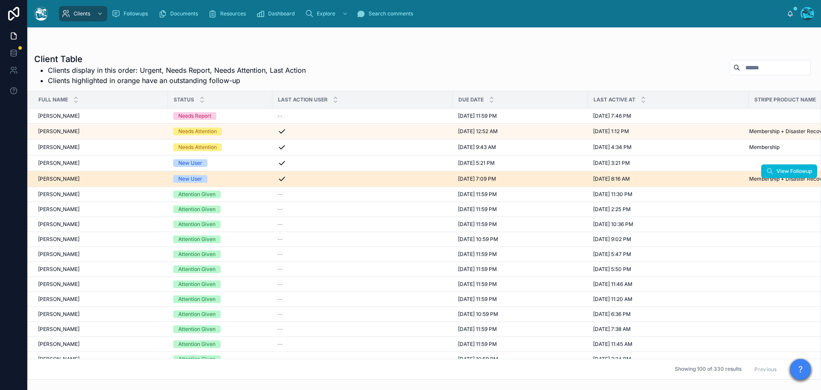
click at [236, 178] on div "New User" at bounding box center [220, 179] width 94 height 8
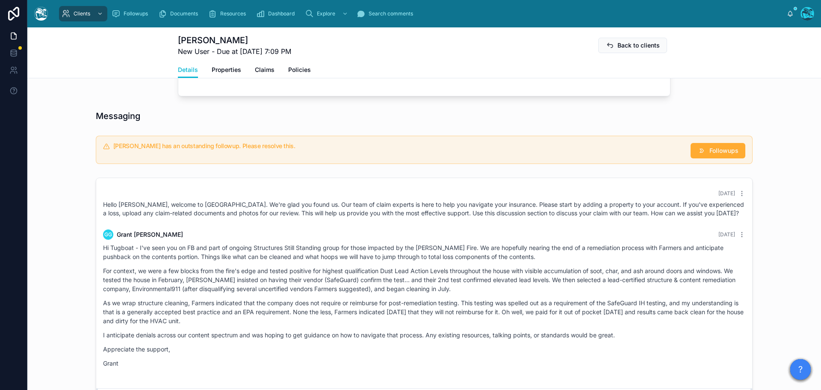
scroll to position [385, 0]
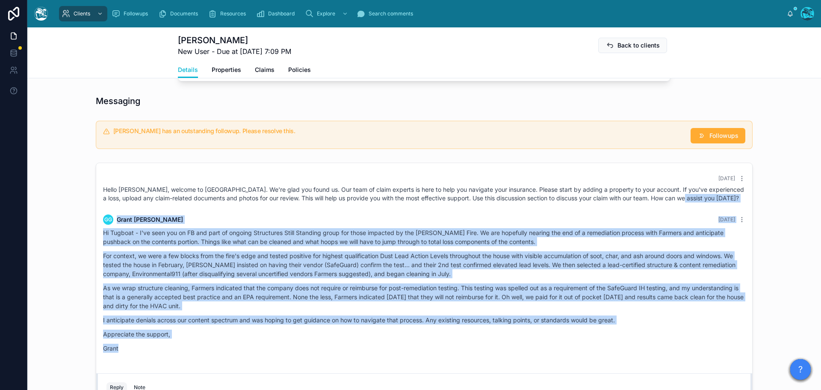
drag, startPoint x: 696, startPoint y: 210, endPoint x: 688, endPoint y: 362, distance: 151.6
click at [688, 362] on div "[DATE] Hello [PERSON_NAME], welcome to [GEOGRAPHIC_DATA]. We're glad you found …" at bounding box center [424, 266] width 656 height 207
copy div "[PERSON_NAME] [DATE] Hi Tugboat - I've seen you on FB and part of ongoing Struc…"
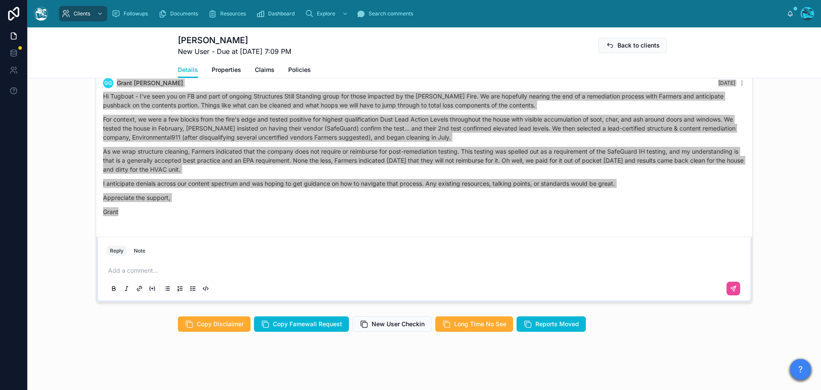
scroll to position [530, 0]
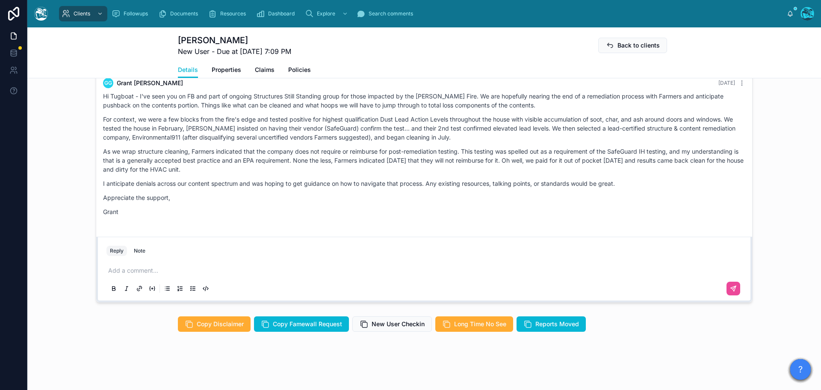
click at [141, 270] on p at bounding box center [426, 270] width 636 height 9
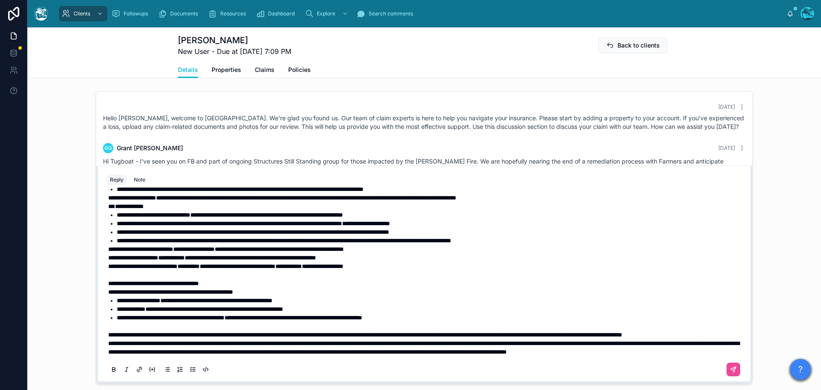
scroll to position [173, 0]
click at [108, 343] on span "**********" at bounding box center [423, 347] width 631 height 15
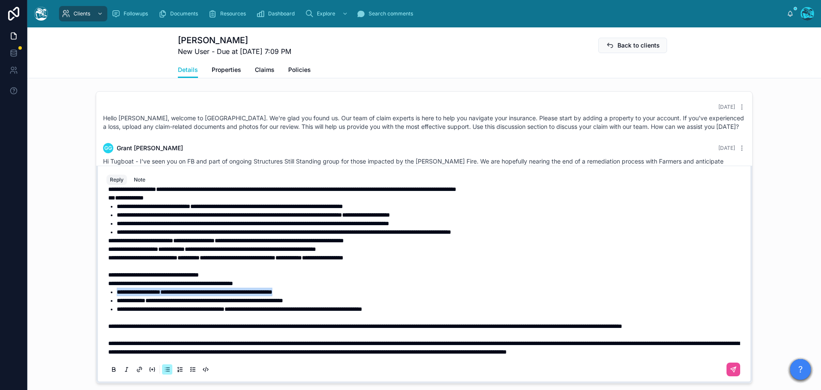
drag, startPoint x: 328, startPoint y: 292, endPoint x: 107, endPoint y: 295, distance: 221.2
click at [117, 295] on li "**********" at bounding box center [430, 291] width 627 height 9
click at [354, 297] on li "**********" at bounding box center [430, 300] width 627 height 9
drag, startPoint x: 347, startPoint y: 301, endPoint x: 92, endPoint y: 301, distance: 254.9
click at [96, 301] on div "[DATE] Hello [PERSON_NAME], welcome to [GEOGRAPHIC_DATA]. We're glad you found …" at bounding box center [424, 237] width 657 height 292
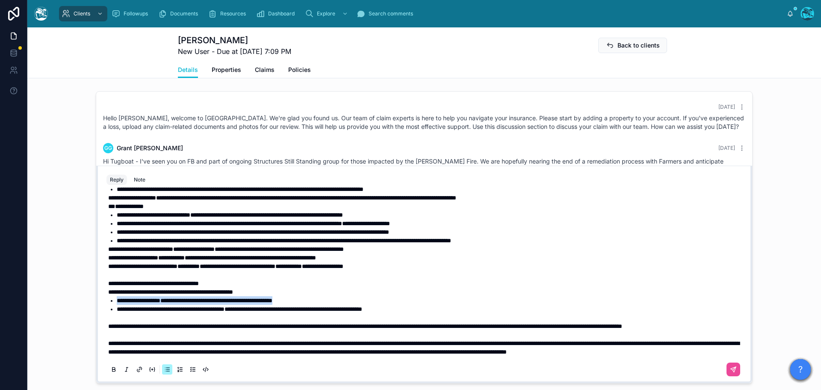
drag, startPoint x: 329, startPoint y: 293, endPoint x: 99, endPoint y: 293, distance: 229.3
click at [101, 293] on div "**********" at bounding box center [424, 283] width 646 height 195
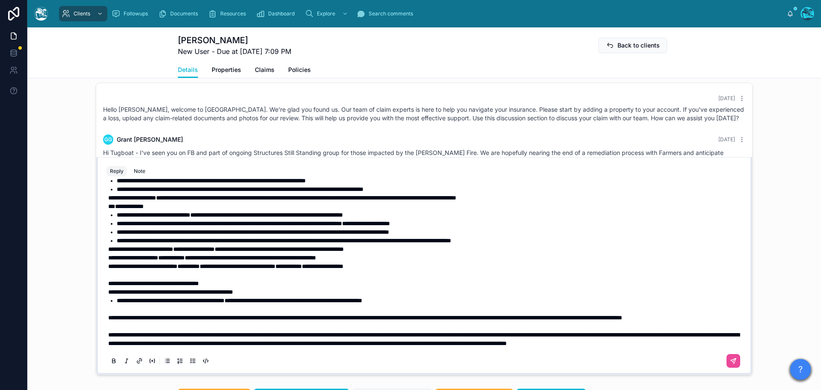
scroll to position [121, 0]
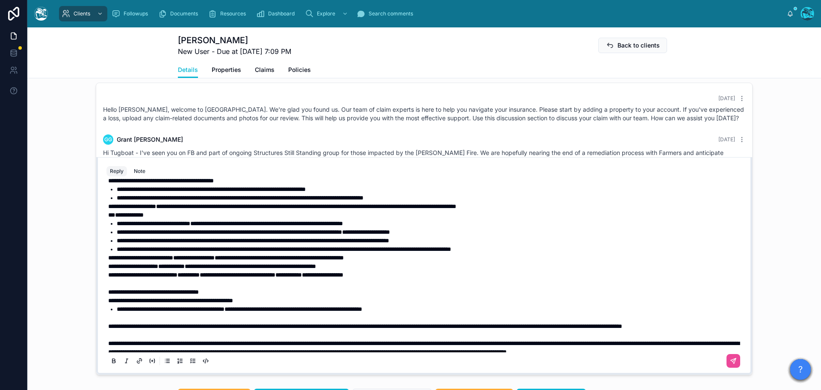
click at [115, 218] on strong "**********" at bounding box center [129, 215] width 29 height 6
drag, startPoint x: 113, startPoint y: 258, endPoint x: 444, endPoint y: 260, distance: 331.1
click at [444, 236] on li "**********" at bounding box center [430, 232] width 627 height 9
click at [110, 364] on icon at bounding box center [113, 360] width 7 height 7
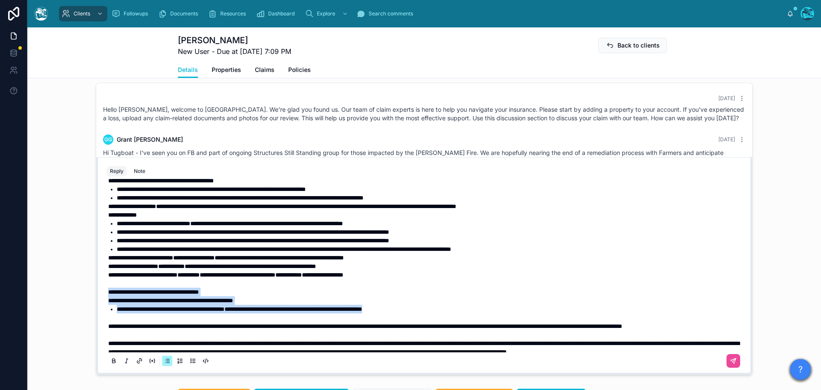
drag, startPoint x: 394, startPoint y: 336, endPoint x: 83, endPoint y: 317, distance: 312.4
click at [83, 317] on div "[DATE] Hello [PERSON_NAME], welcome to [GEOGRAPHIC_DATA]. We're glad you found …" at bounding box center [424, 228] width 794 height 299
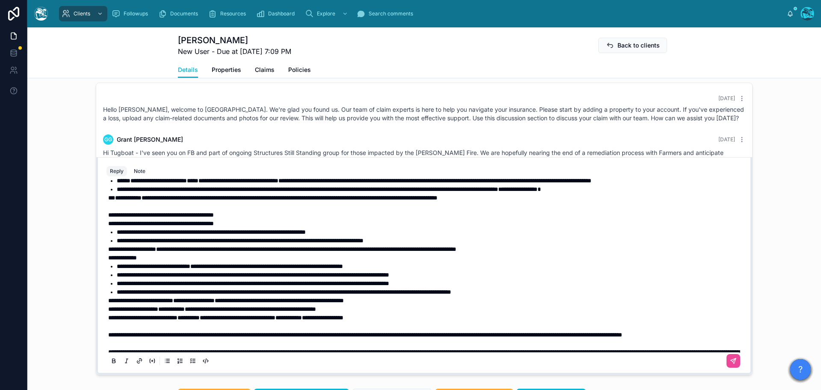
scroll to position [36, 0]
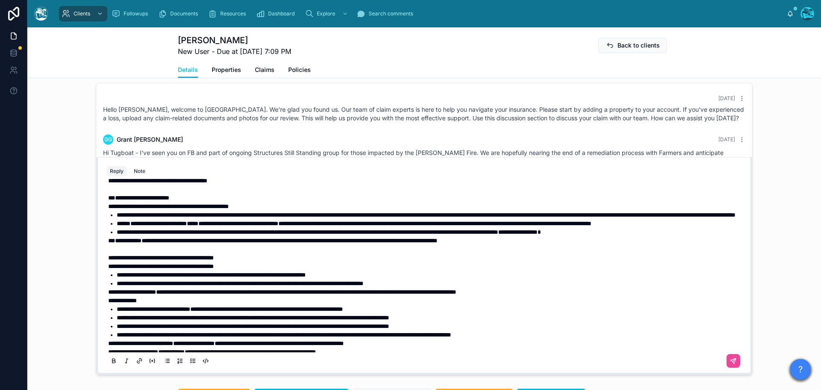
click at [115, 243] on strong "**********" at bounding box center [128, 240] width 27 height 6
click at [116, 201] on strong "**********" at bounding box center [142, 198] width 54 height 6
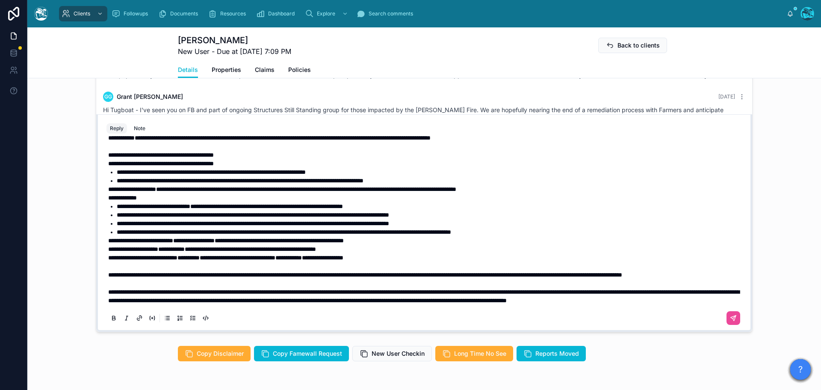
scroll to position [130, 0]
click at [727, 325] on button at bounding box center [734, 318] width 14 height 14
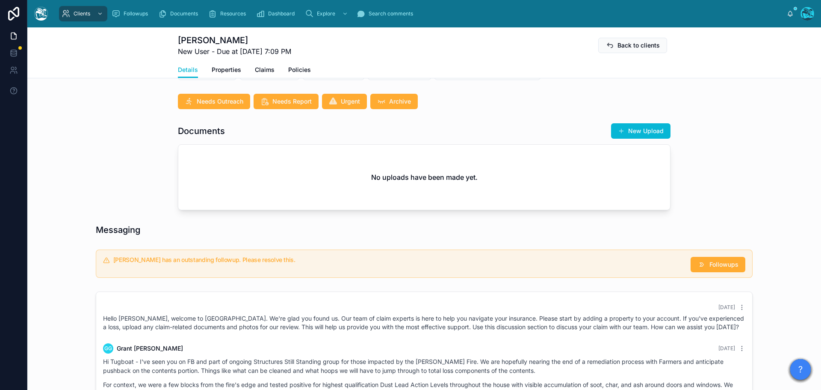
scroll to position [257, 0]
click at [647, 137] on button "New Upload" at bounding box center [640, 130] width 59 height 15
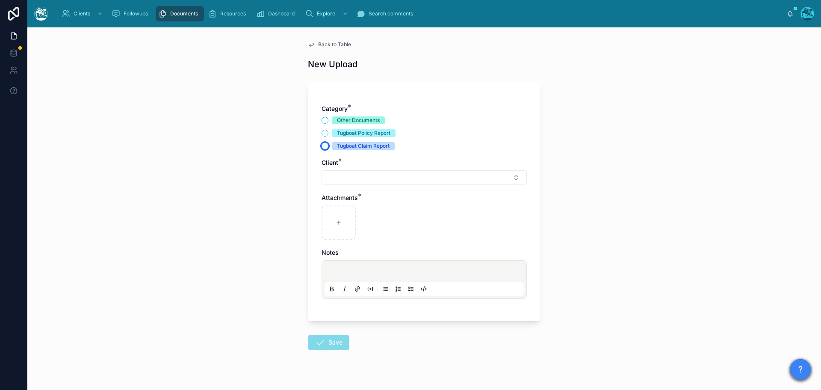
click at [323, 145] on button "Tugboat Claim Report" at bounding box center [325, 145] width 7 height 7
click at [336, 176] on button "Select Button" at bounding box center [424, 177] width 205 height 15
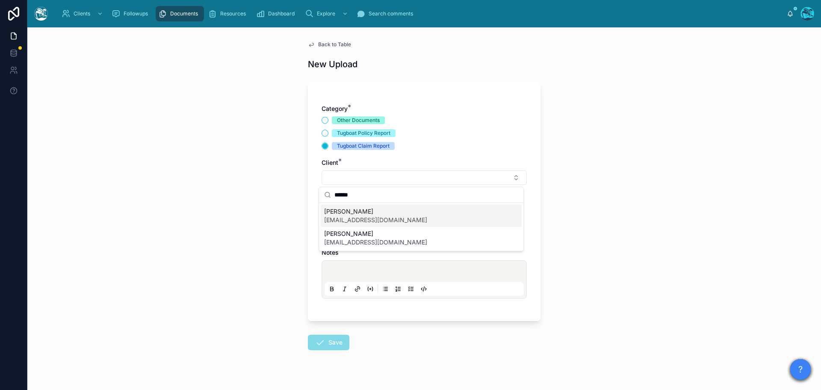
type input "******"
click at [354, 216] on span "[EMAIL_ADDRESS][DOMAIN_NAME]" at bounding box center [375, 220] width 103 height 9
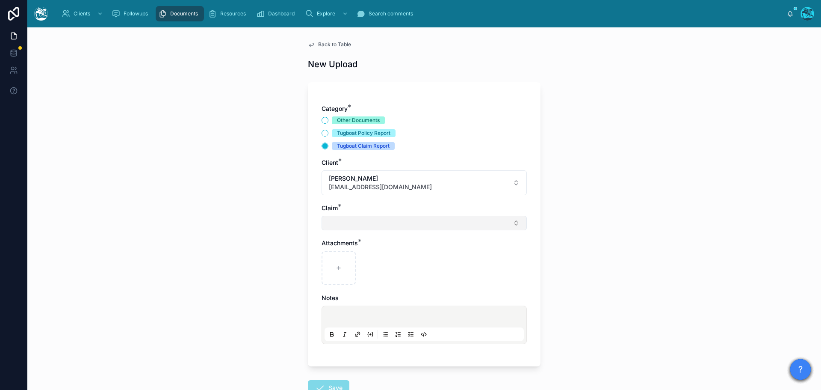
click at [340, 223] on button "Select Button" at bounding box center [424, 223] width 205 height 15
click at [338, 257] on span "[PERSON_NAME] Fire" at bounding box center [354, 256] width 61 height 9
click at [336, 264] on div at bounding box center [339, 269] width 34 height 34
type input "**********"
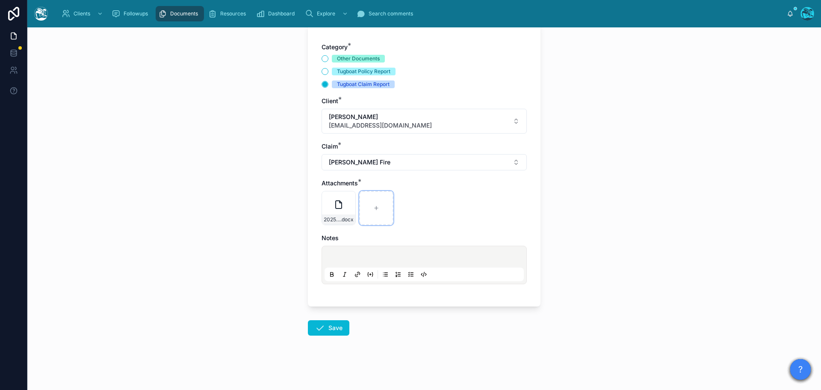
scroll to position [62, 0]
click at [322, 327] on button "Save" at bounding box center [328, 327] width 41 height 15
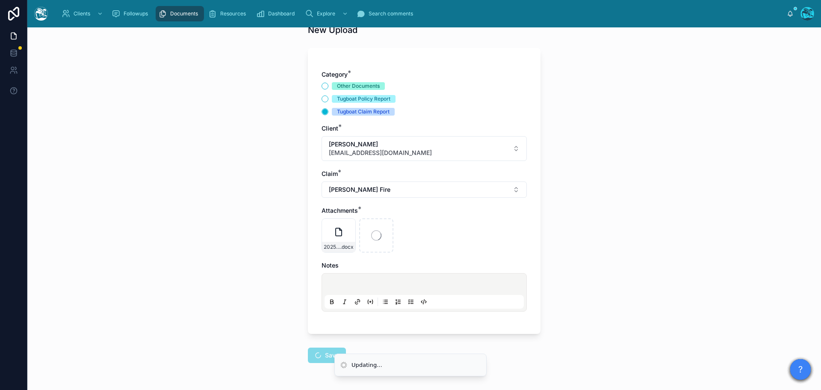
scroll to position [19, 0]
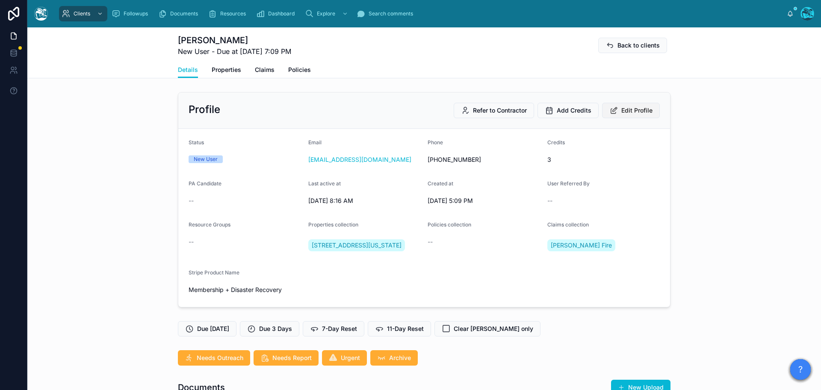
click at [631, 110] on span "Edit Profile" at bounding box center [637, 110] width 31 height 9
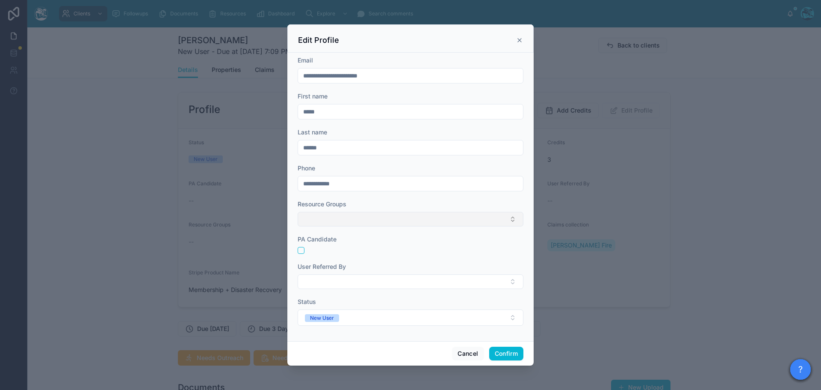
click at [346, 217] on button "Select Button" at bounding box center [411, 219] width 226 height 15
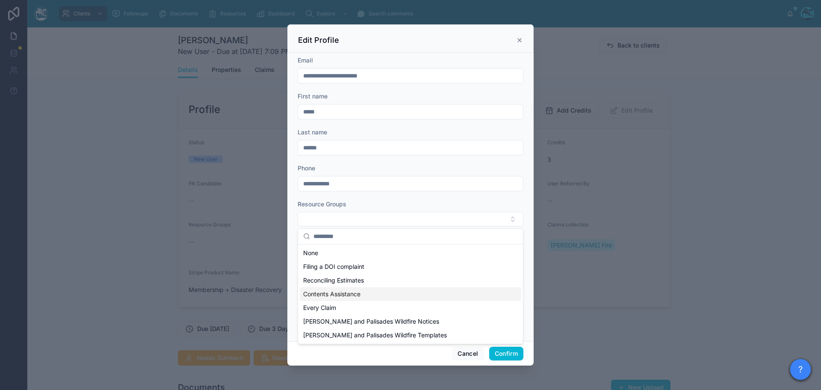
click at [328, 294] on span "Contents Assistance" at bounding box center [331, 294] width 57 height 9
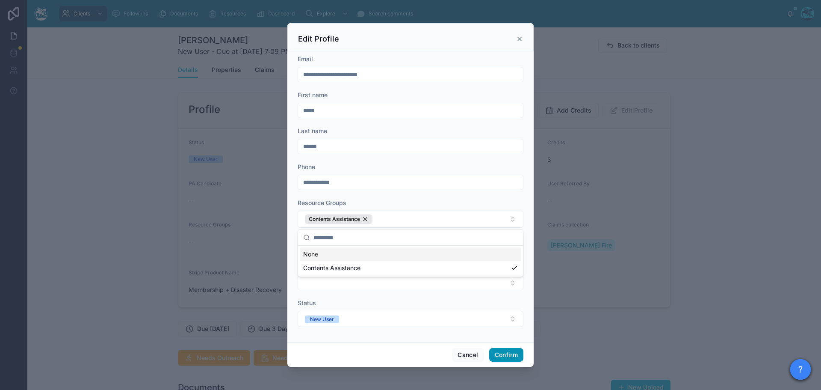
click at [506, 356] on button "Confirm" at bounding box center [506, 355] width 34 height 14
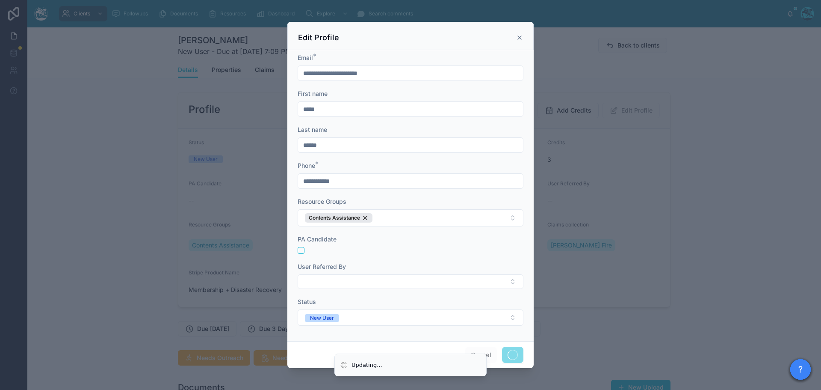
click at [705, 295] on div at bounding box center [410, 195] width 821 height 390
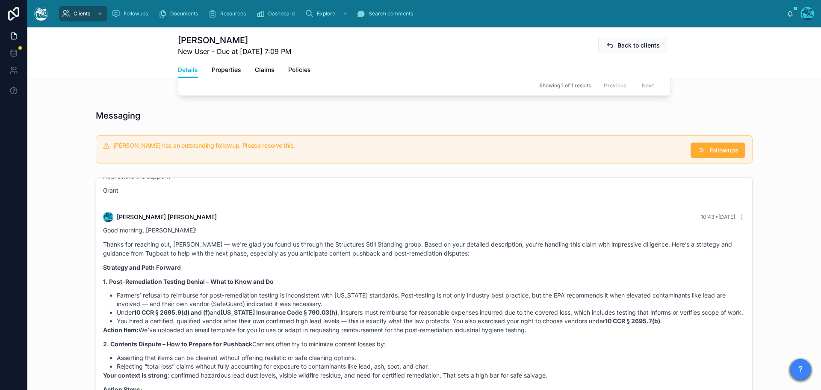
scroll to position [385, 0]
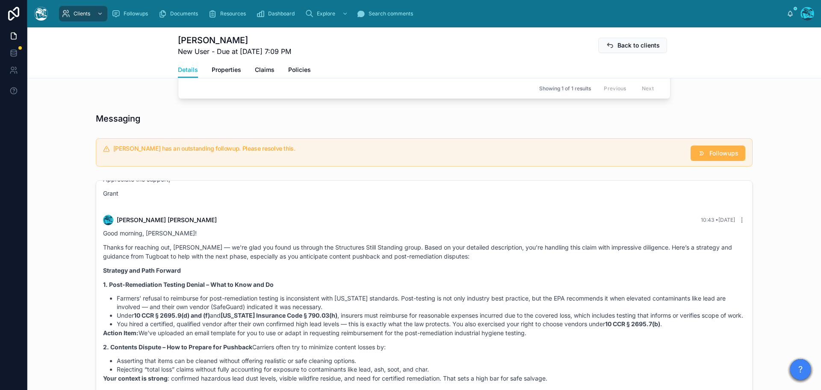
click at [732, 157] on span "Followups" at bounding box center [724, 153] width 29 height 9
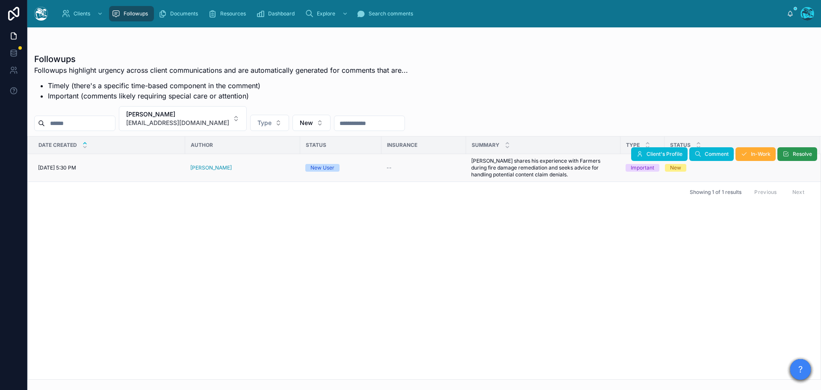
click at [791, 152] on button "Resolve" at bounding box center [798, 154] width 40 height 14
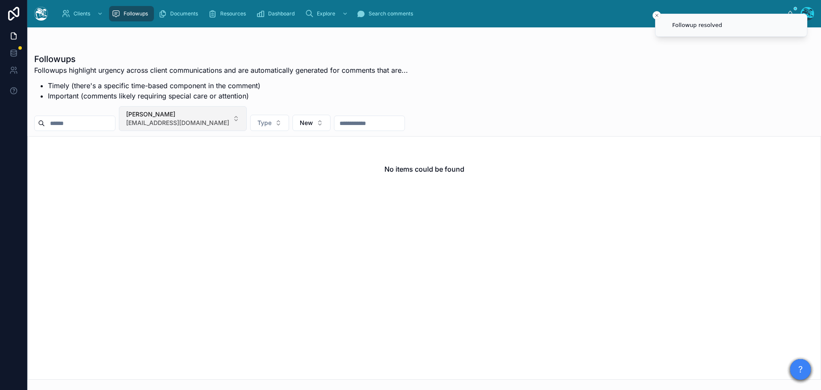
click at [240, 116] on button "[PERSON_NAME] [EMAIL_ADDRESS][DOMAIN_NAME]" at bounding box center [183, 118] width 128 height 25
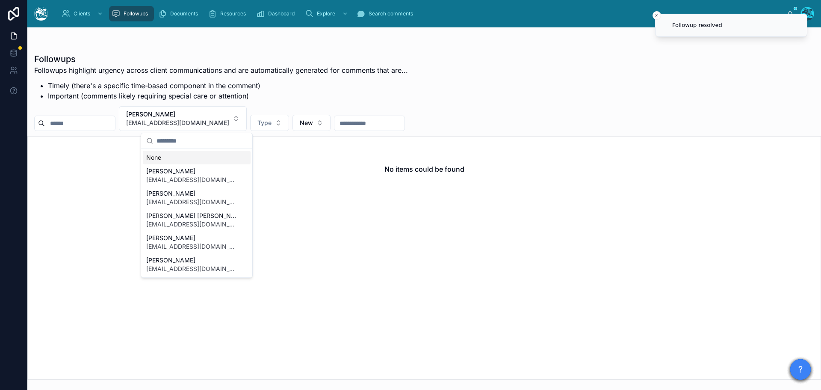
click at [163, 156] on div "None" at bounding box center [197, 158] width 108 height 14
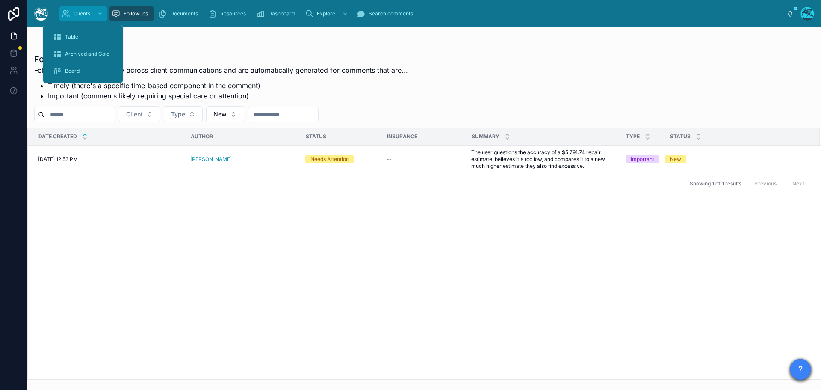
drag, startPoint x: 78, startPoint y: 10, endPoint x: 75, endPoint y: 24, distance: 14.3
click at [78, 10] on div "Clients" at bounding box center [83, 14] width 43 height 14
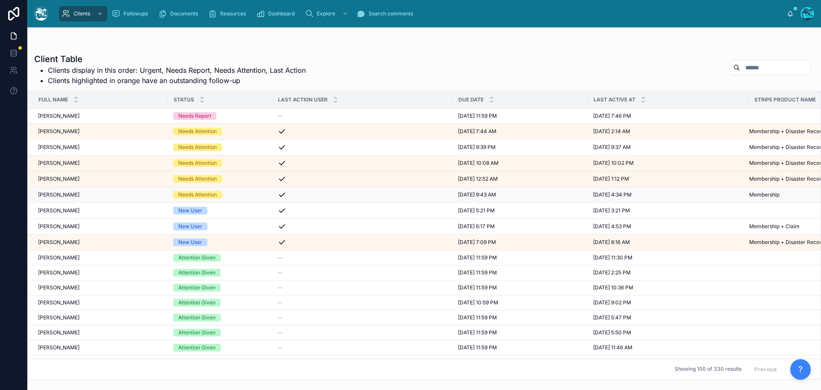
click at [101, 195] on div "Caroline Caroline" at bounding box center [100, 194] width 125 height 7
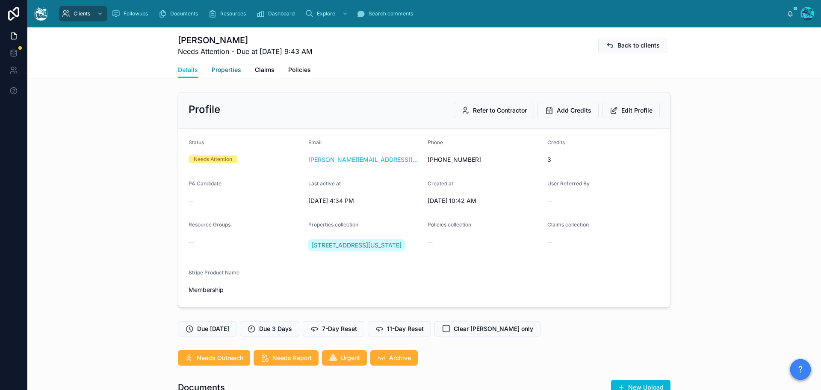
click at [226, 70] on span "Properties" at bounding box center [227, 69] width 30 height 9
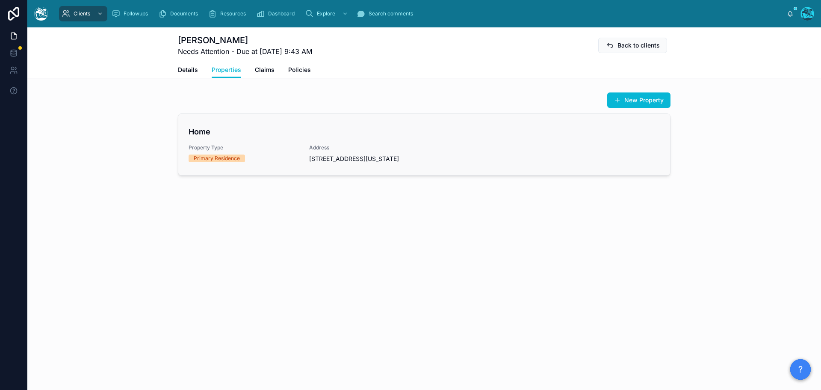
click at [266, 138] on div "Home Property Type Primary Residence Address 3216 Windsor Road, Austin, Texas, …" at bounding box center [424, 144] width 471 height 37
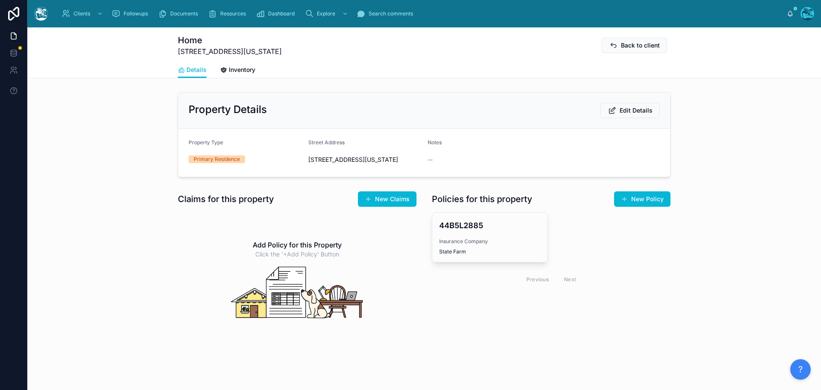
click at [267, 146] on div "Property Type" at bounding box center [245, 144] width 113 height 10
click at [241, 67] on span "Inventory" at bounding box center [242, 69] width 27 height 9
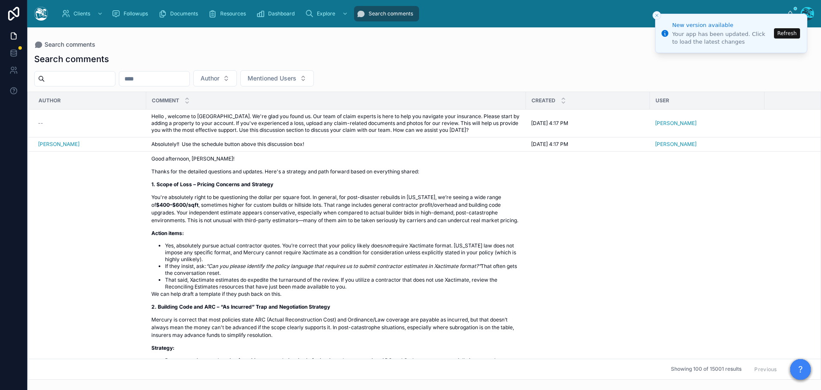
click at [790, 33] on button "Refresh" at bounding box center [787, 33] width 26 height 10
